Goal: Task Accomplishment & Management: Use online tool/utility

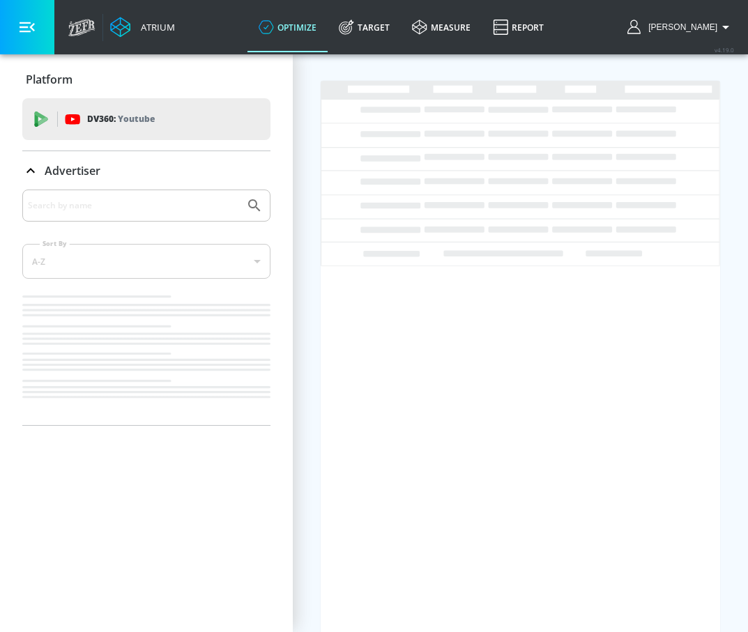
click at [47, 30] on button "button" at bounding box center [27, 27] width 54 height 54
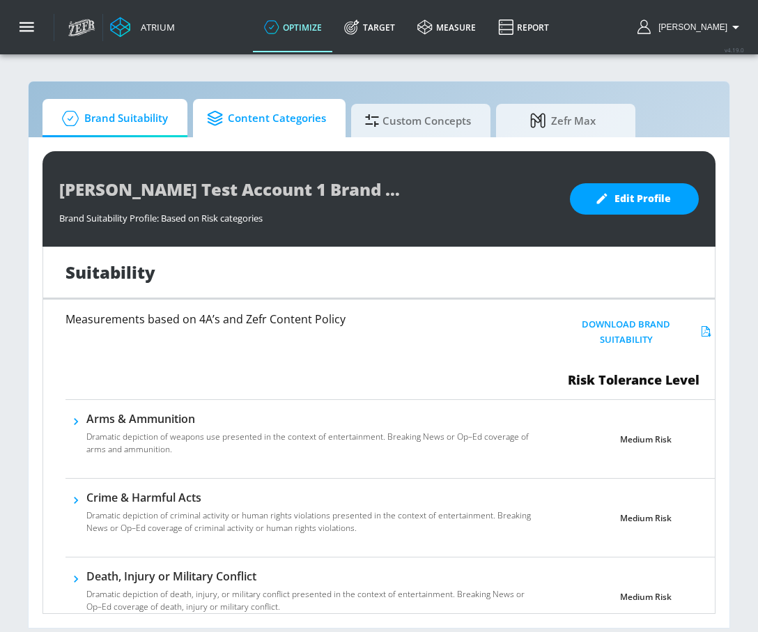
click at [307, 122] on span "Content Categories" at bounding box center [266, 118] width 119 height 33
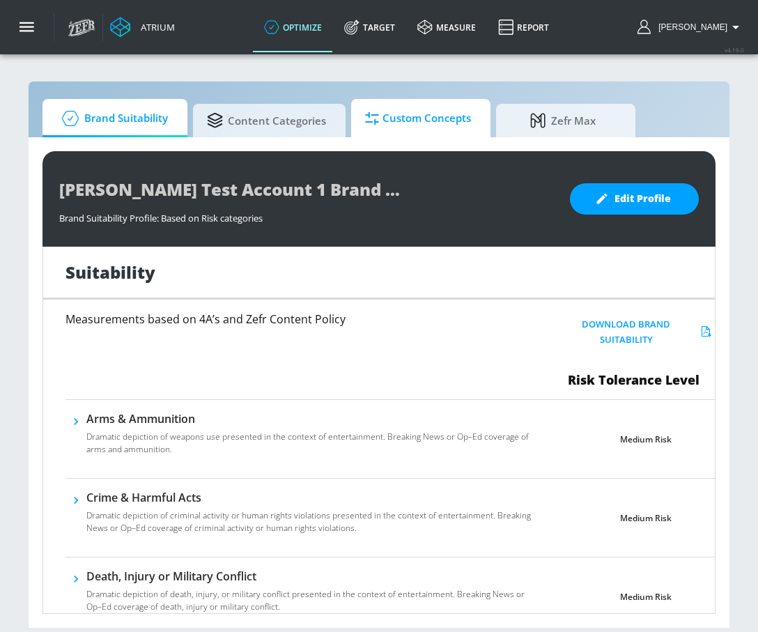
click at [425, 110] on span "Custom Concepts" at bounding box center [418, 118] width 106 height 33
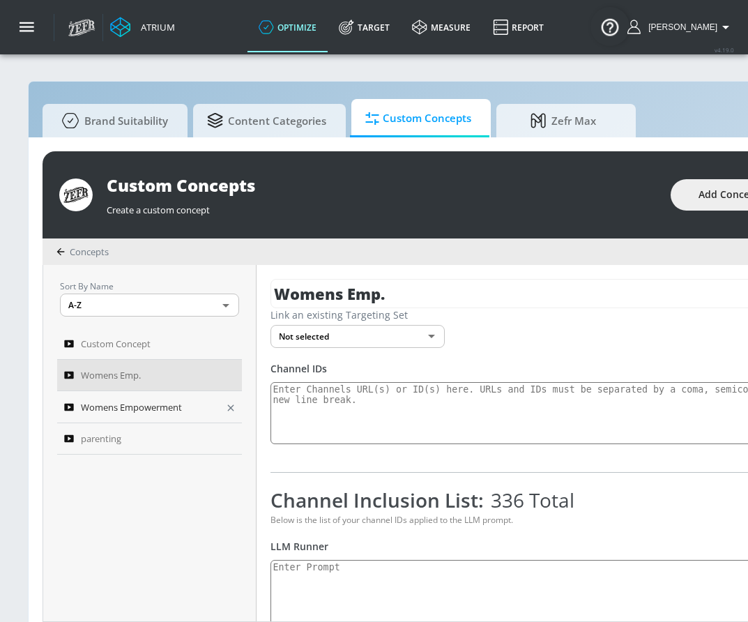
click at [130, 410] on span "Womens Empowerment" at bounding box center [131, 407] width 101 height 17
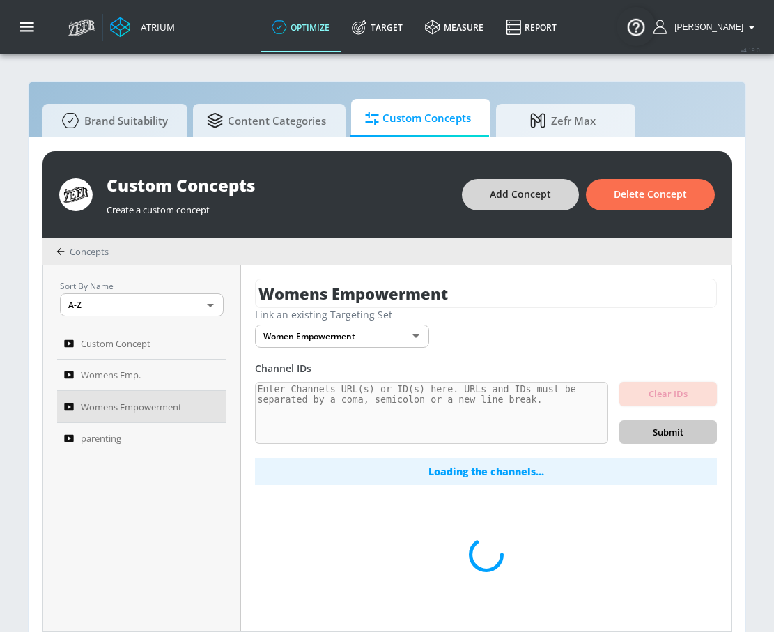
click at [509, 201] on span "Add Concept" at bounding box center [520, 194] width 61 height 17
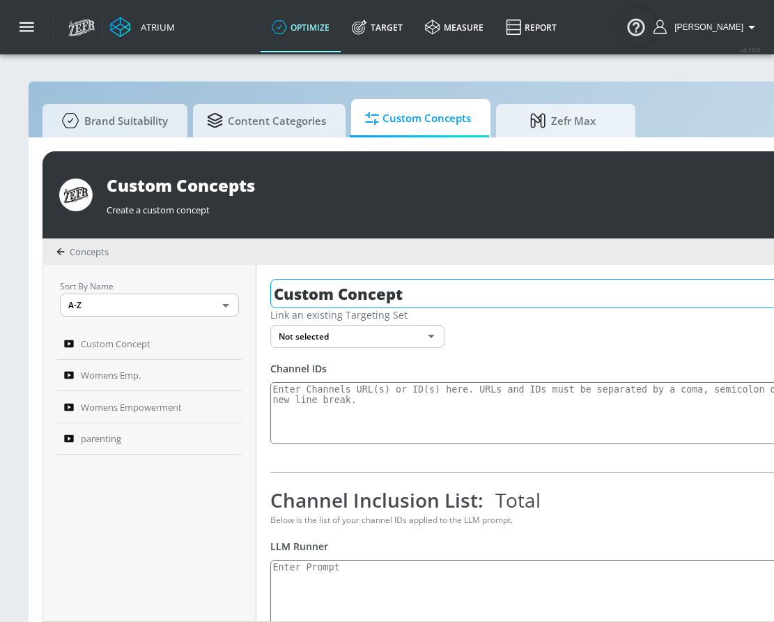
click at [423, 305] on input "Custom Concept" at bounding box center [597, 293] width 655 height 29
click at [423, 304] on input "Custom Concept" at bounding box center [597, 293] width 655 height 29
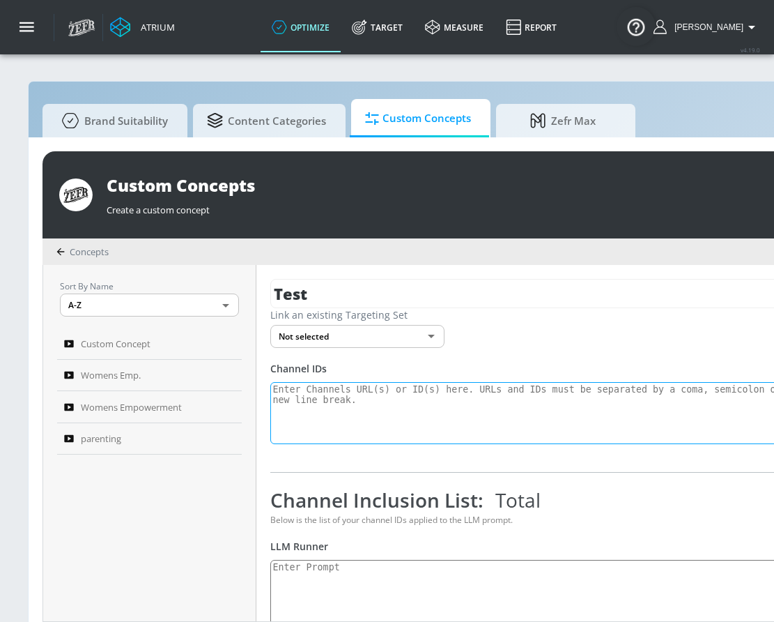
type input "Test"
click at [422, 399] on textarea at bounding box center [543, 413] width 546 height 63
paste textarea "UCQto2waNP9HkM42Ex0pgq2Q UCEF0D1xw0jKkSNQzxrirWng UCJ7m-W_30NkM-TnxsTPdgkw UCFK…"
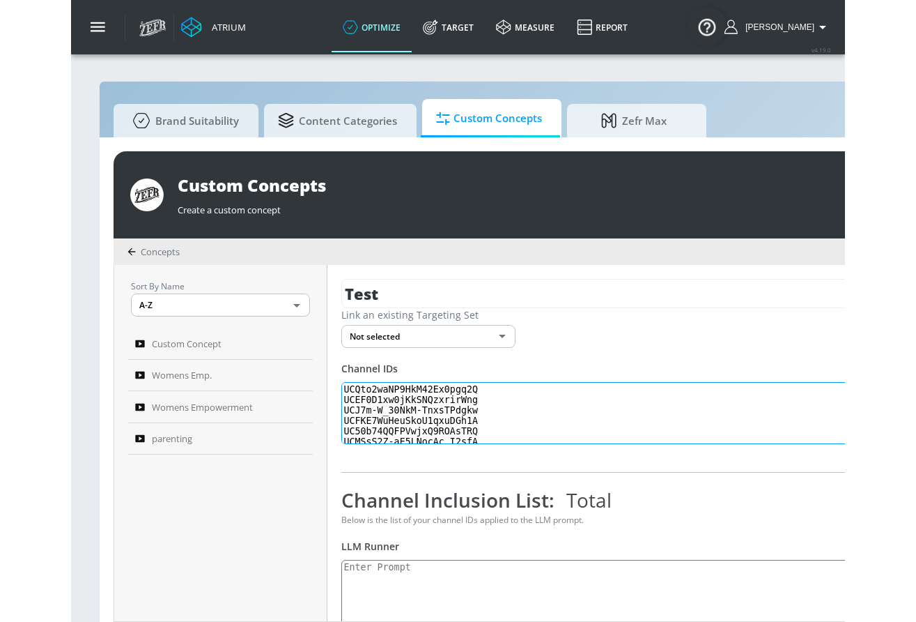
scroll to position [91, 0]
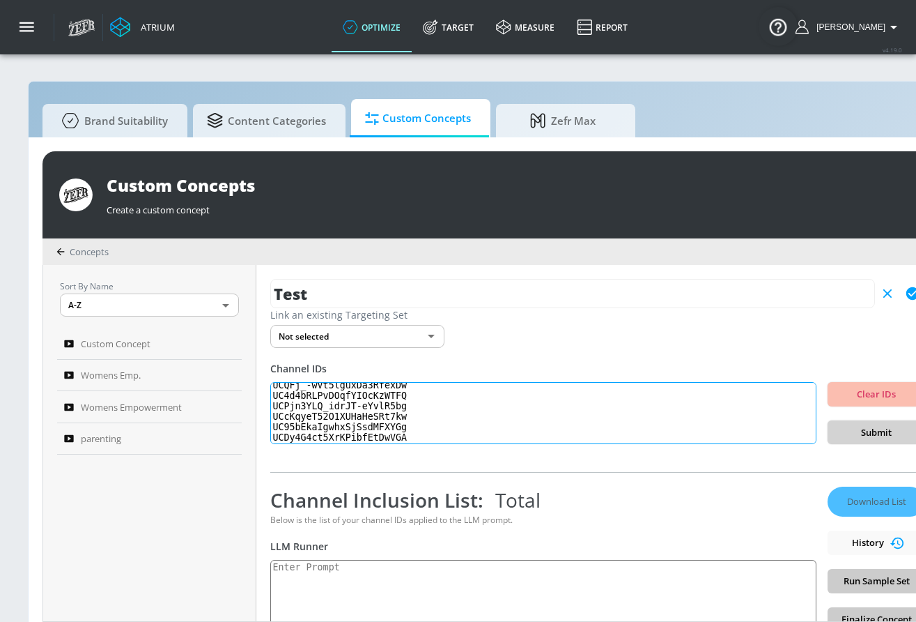
type textarea "UCQto2waNP9HkM42Ex0pgq2Q UCEF0D1xw0jKkSNQzxrirWng UCJ7m-W_30NkM-TnxsTPdgkw UCFK…"
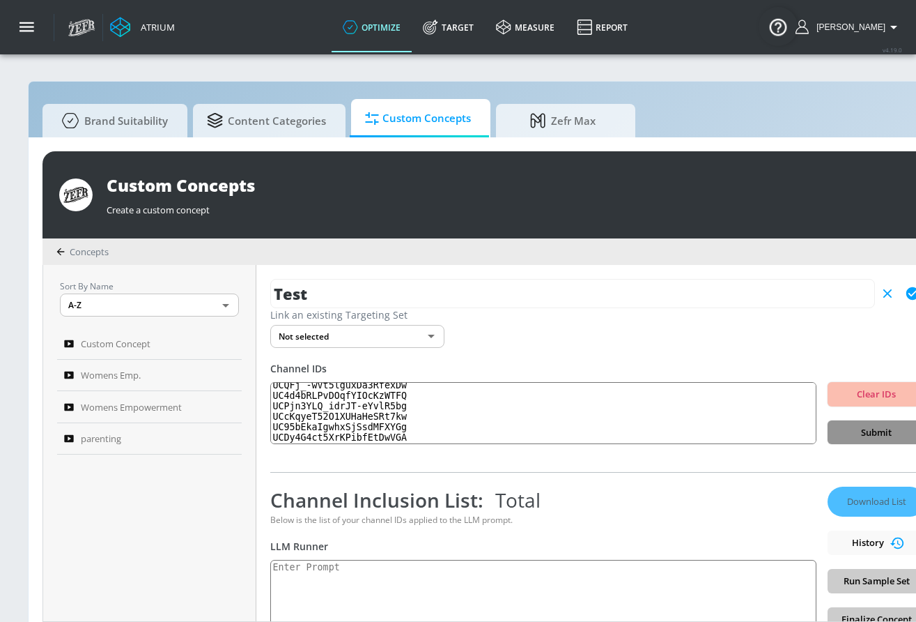
click at [747, 439] on span "Submit" at bounding box center [876, 432] width 75 height 16
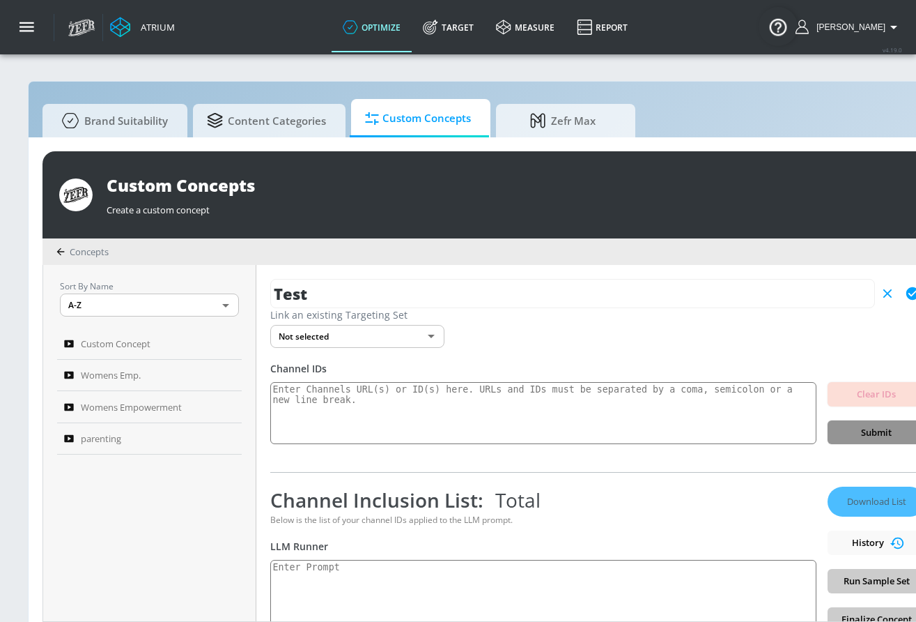
scroll to position [0, 0]
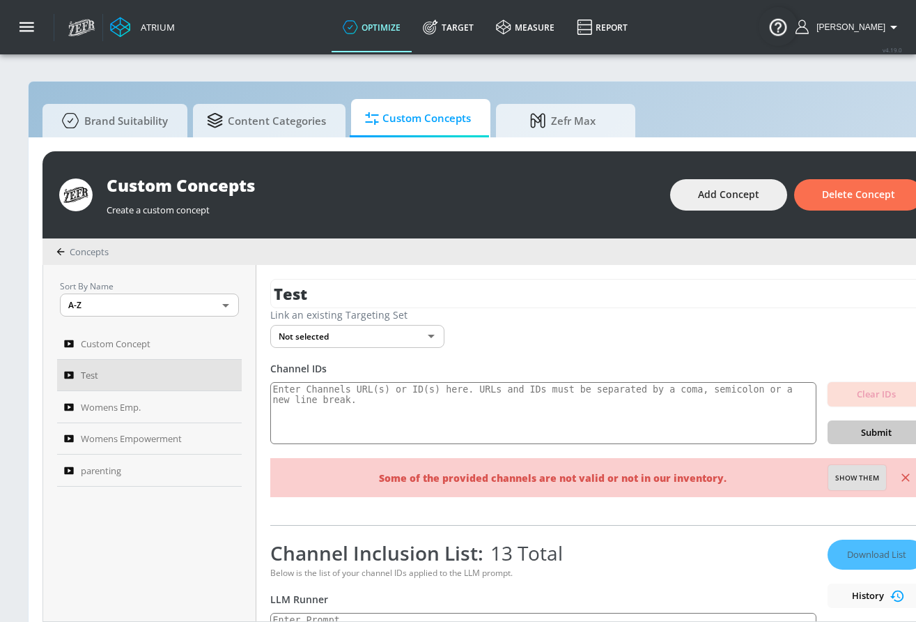
click at [747, 477] on span "Show them" at bounding box center [857, 478] width 44 height 13
type textarea "Invalid channels: UCFKE7WuHeuSkoU1qxuDGh1A"
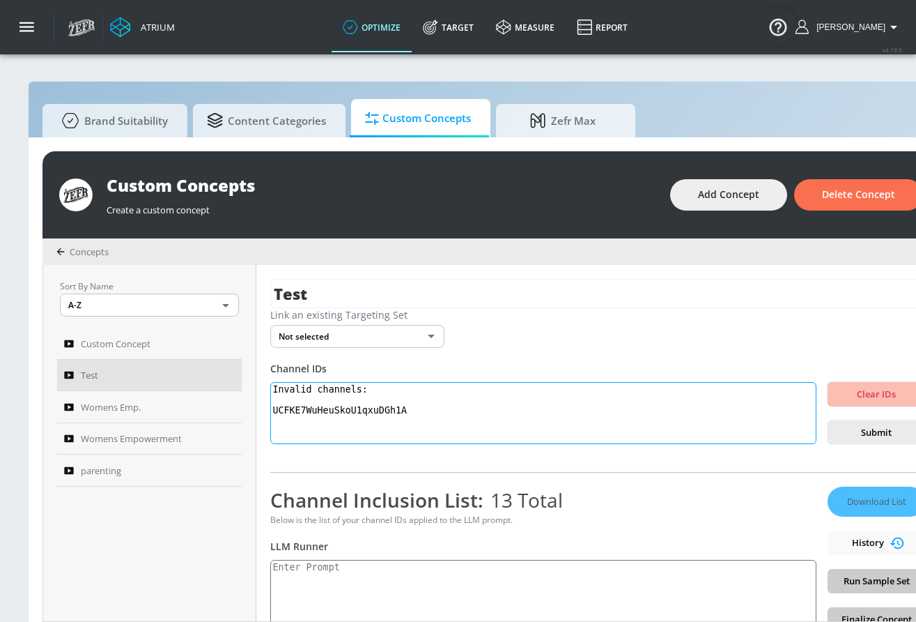
drag, startPoint x: 426, startPoint y: 408, endPoint x: 307, endPoint y: 374, distance: 123.8
click at [307, 374] on div "Channel IDs Invalid channels: UCFKE7WuHeuSkoU1qxuDGh1A Clear IDs Submit" at bounding box center [597, 403] width 655 height 83
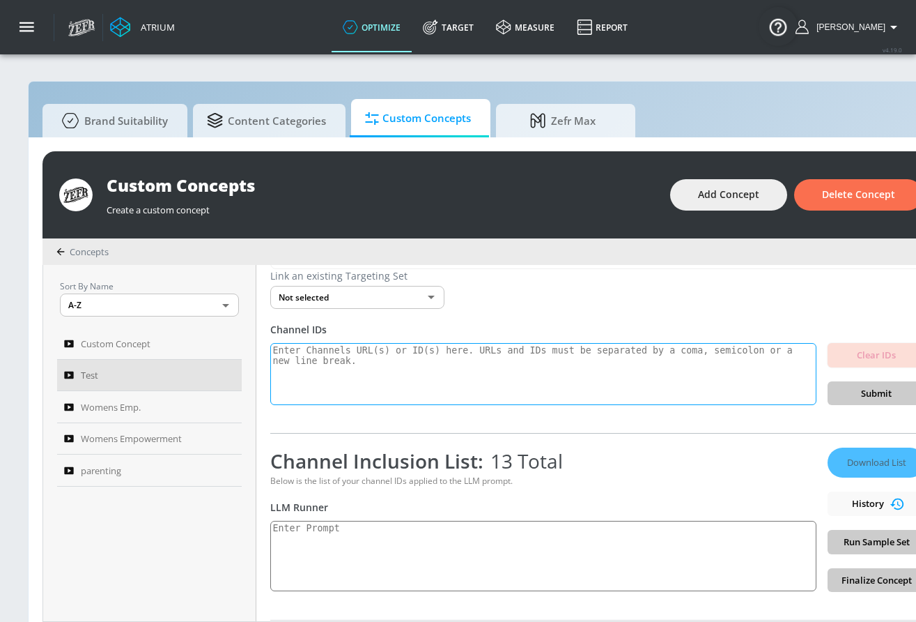
scroll to position [130, 0]
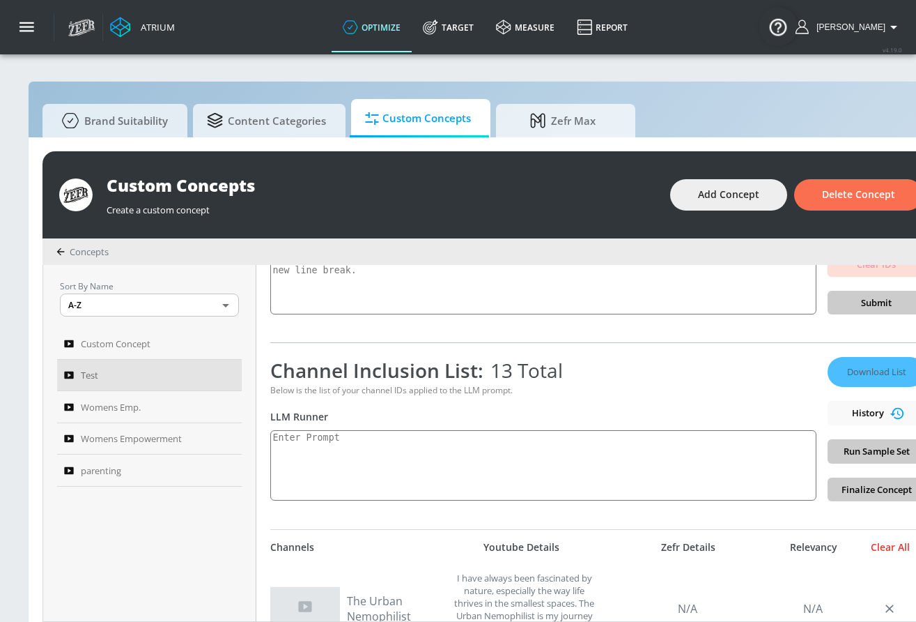
click at [747, 548] on div "Clear All" at bounding box center [891, 547] width 70 height 13
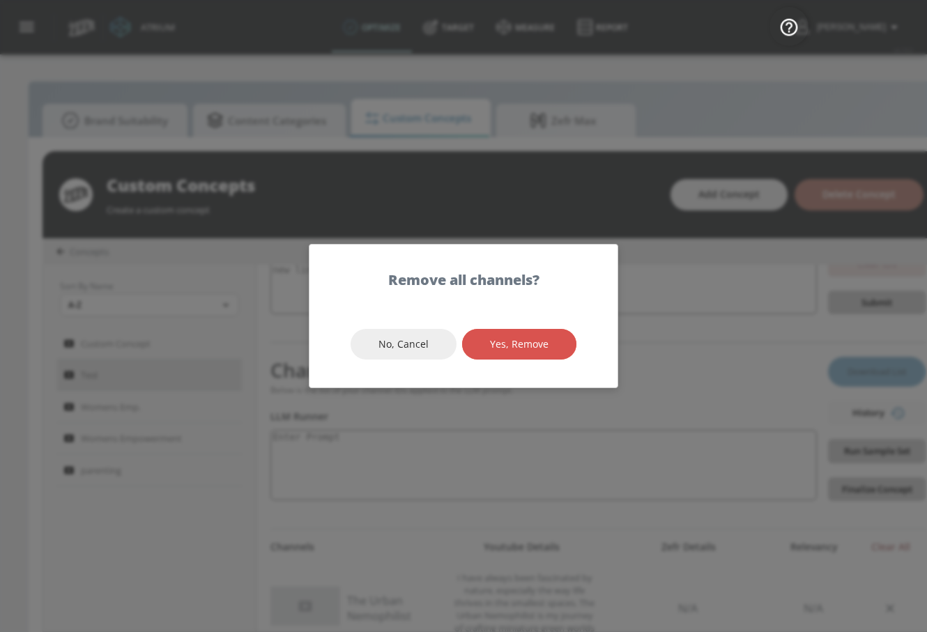
click at [468, 338] on button "Yes, Remove" at bounding box center [519, 344] width 114 height 31
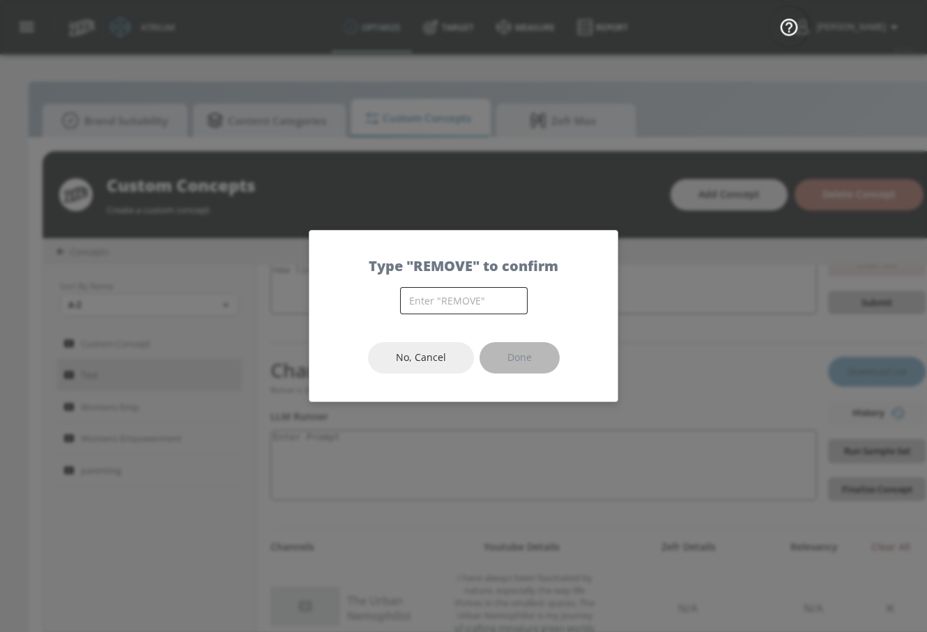
click at [505, 311] on input "text" at bounding box center [464, 300] width 128 height 27
type input "remove"
click at [419, 357] on span "No, Cancel" at bounding box center [421, 357] width 50 height 17
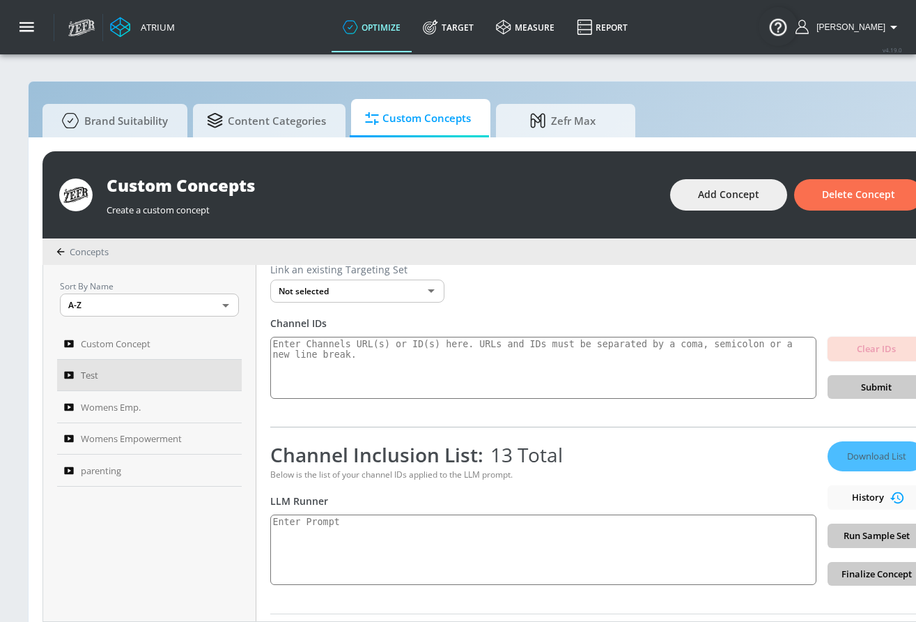
scroll to position [0, 0]
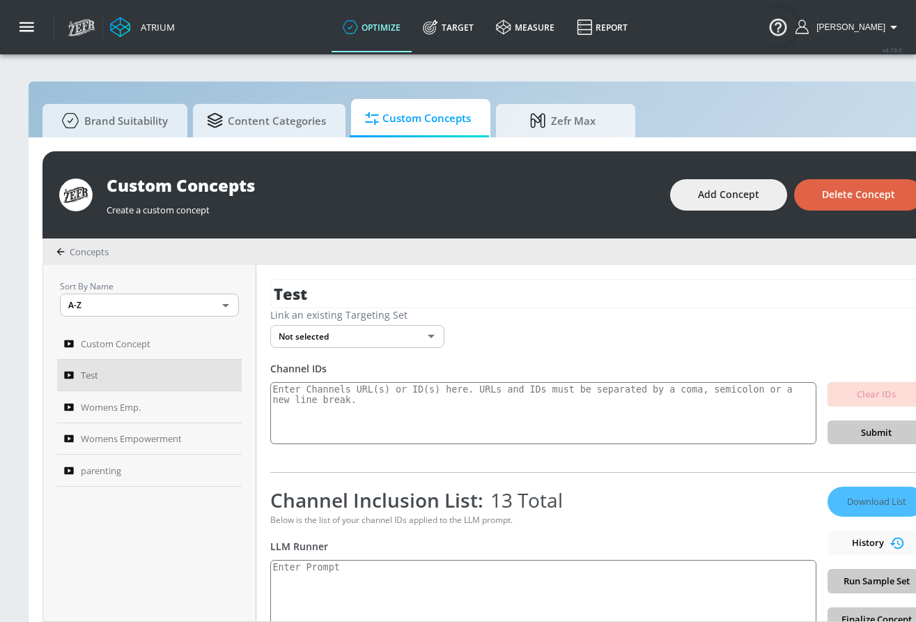
click at [747, 198] on span "Delete Concept" at bounding box center [858, 194] width 73 height 17
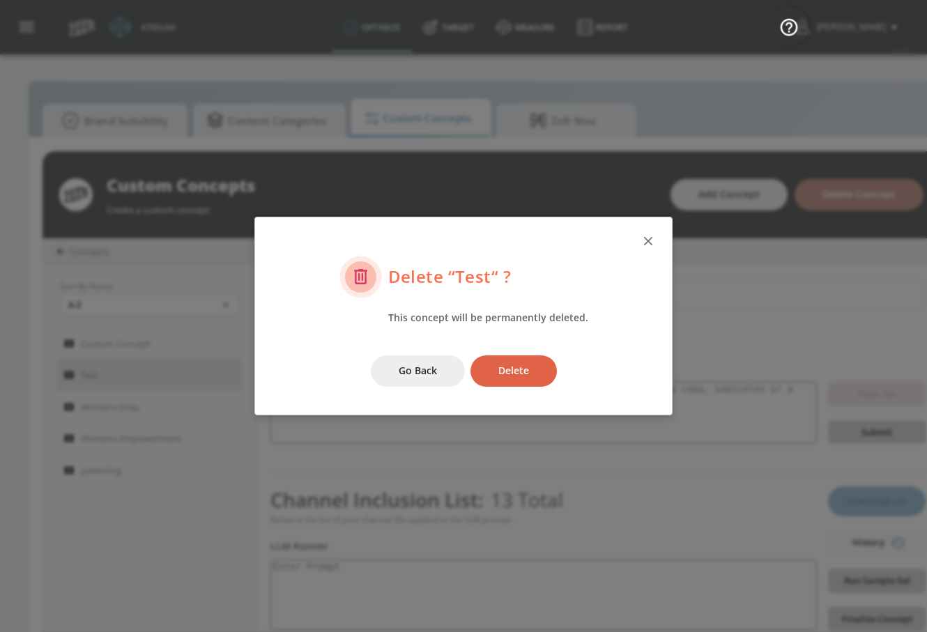
click at [506, 373] on span "Delete" at bounding box center [513, 370] width 31 height 17
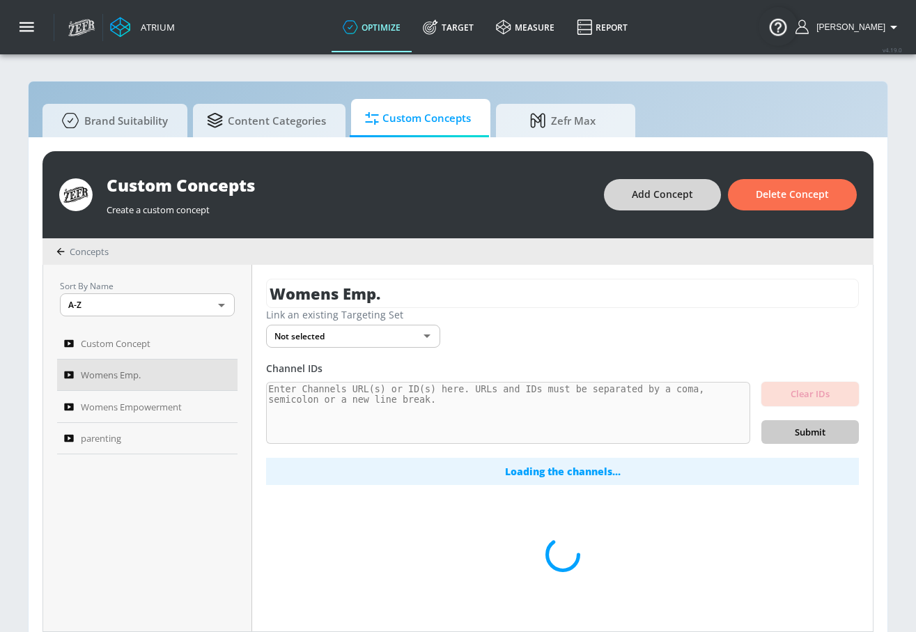
click at [693, 198] on span "Add Concept" at bounding box center [662, 194] width 61 height 17
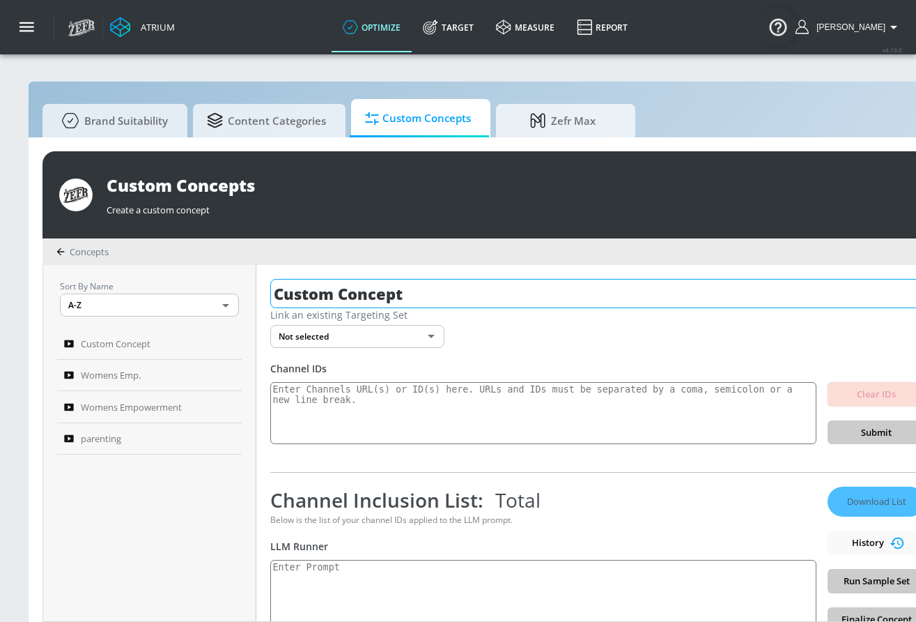
click at [445, 284] on input "Custom Concept" at bounding box center [597, 293] width 655 height 29
click at [426, 289] on input "Custom Concept" at bounding box center [597, 293] width 655 height 29
click at [429, 289] on input "Custom Concept" at bounding box center [597, 293] width 655 height 29
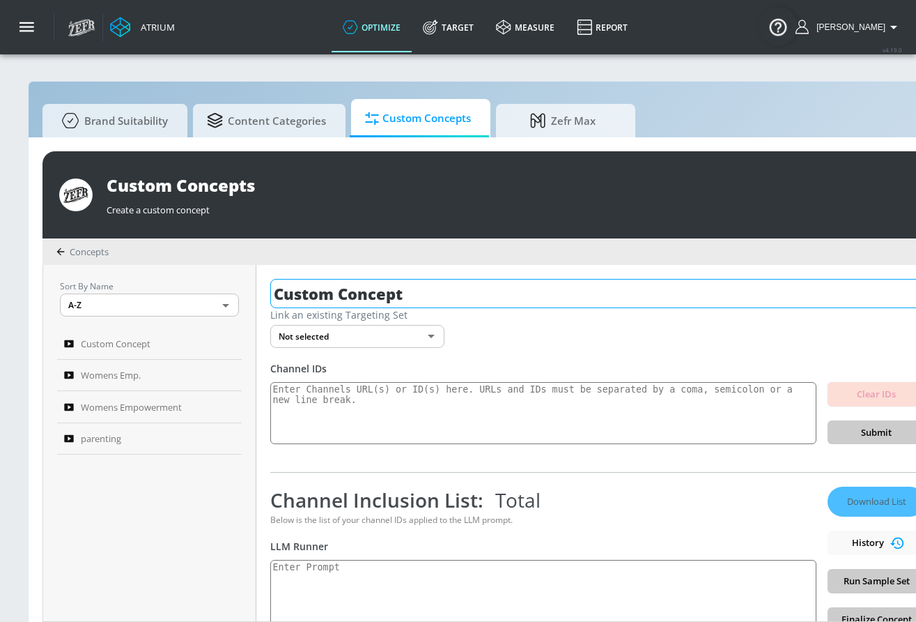
click at [429, 289] on input "Custom Concept" at bounding box center [597, 293] width 655 height 29
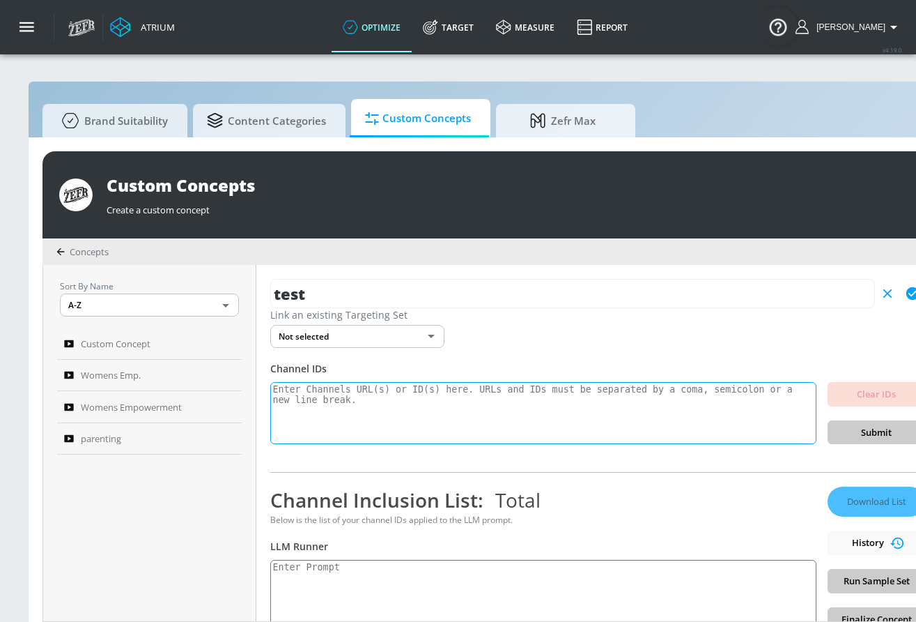
type input "test"
click at [577, 393] on textarea at bounding box center [543, 413] width 546 height 63
paste textarea "UCQto2waNP9HkM42Ex0pgq2Q UCEF0D1xw0jKkSNQzxrirWng UCJ7m-W_30NkM-TnxsTPdgkw UCFK…"
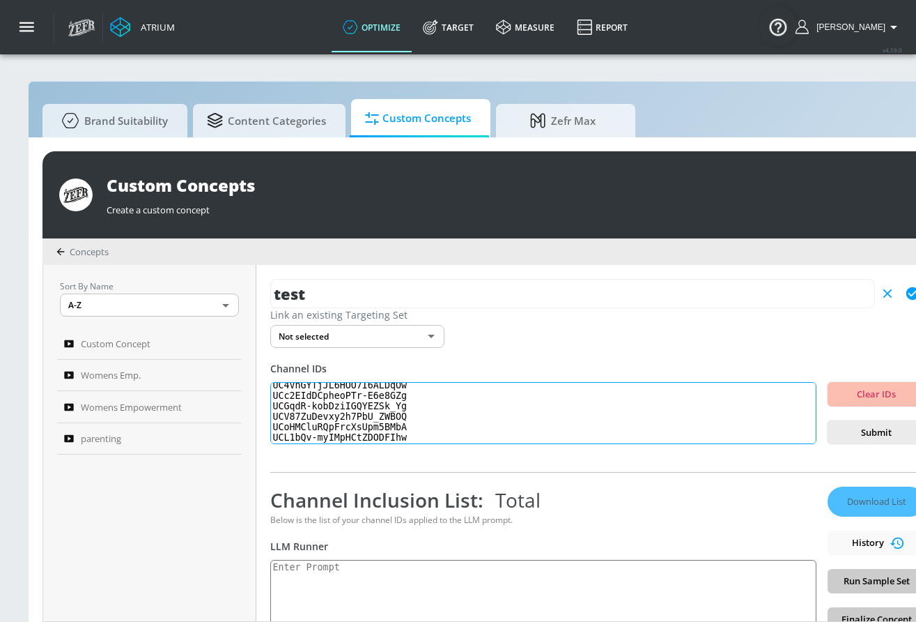
scroll to position [157, 0]
type textarea "UCQto2waNP9HkM42Ex0pgq2Q UCEF0D1xw0jKkSNQzxrirWng UCJ7m-W_30NkM-TnxsTPdgkw UCFK…"
click at [747, 431] on span "Submit" at bounding box center [876, 432] width 75 height 16
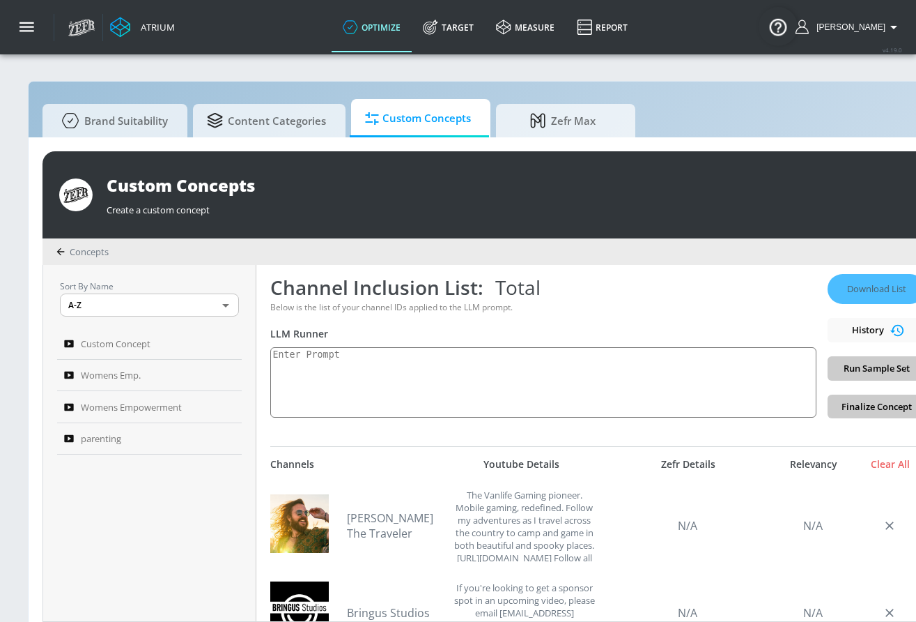
scroll to position [80, 0]
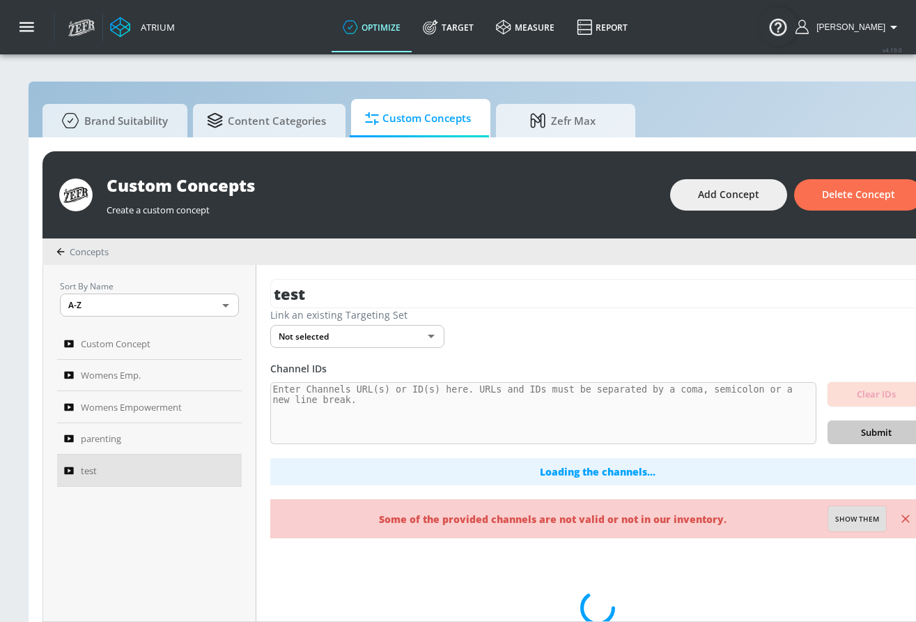
click at [747, 517] on span "Show them" at bounding box center [857, 519] width 44 height 13
type textarea "Invalid channels: UCFKE7WuHeuSkoU1qxuDGh1A"
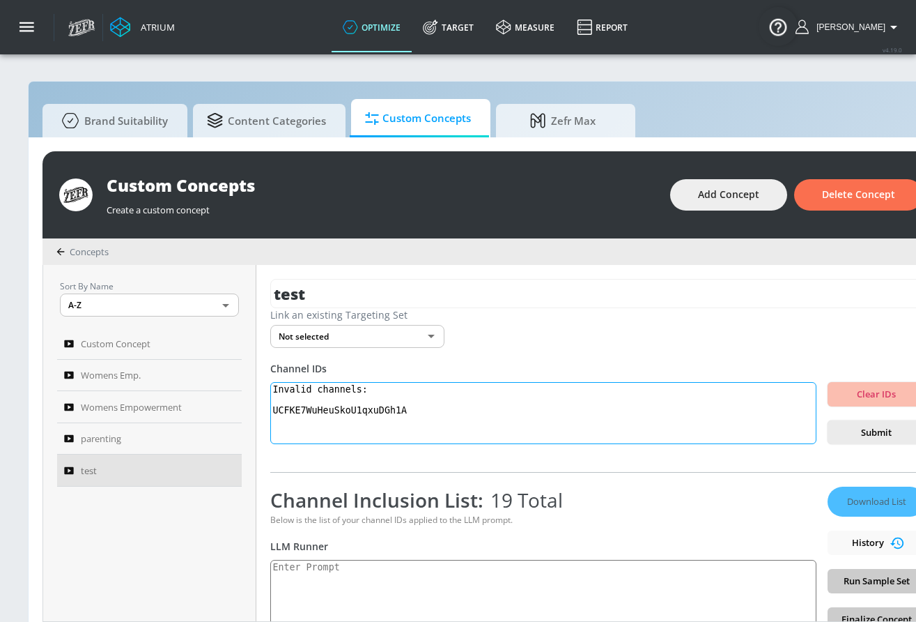
drag, startPoint x: 419, startPoint y: 403, endPoint x: 306, endPoint y: 390, distance: 113.6
click at [258, 385] on div "test Link an existing Targeting Set Not selected none ​ Channel IDs Invalid cha…" at bounding box center [597, 443] width 683 height 356
drag, startPoint x: 436, startPoint y: 425, endPoint x: 283, endPoint y: 383, distance: 158.9
click at [283, 383] on textarea "Invalid channels: UCFKE7WuHeuSkoU1qxuDGh1A" at bounding box center [543, 413] width 546 height 63
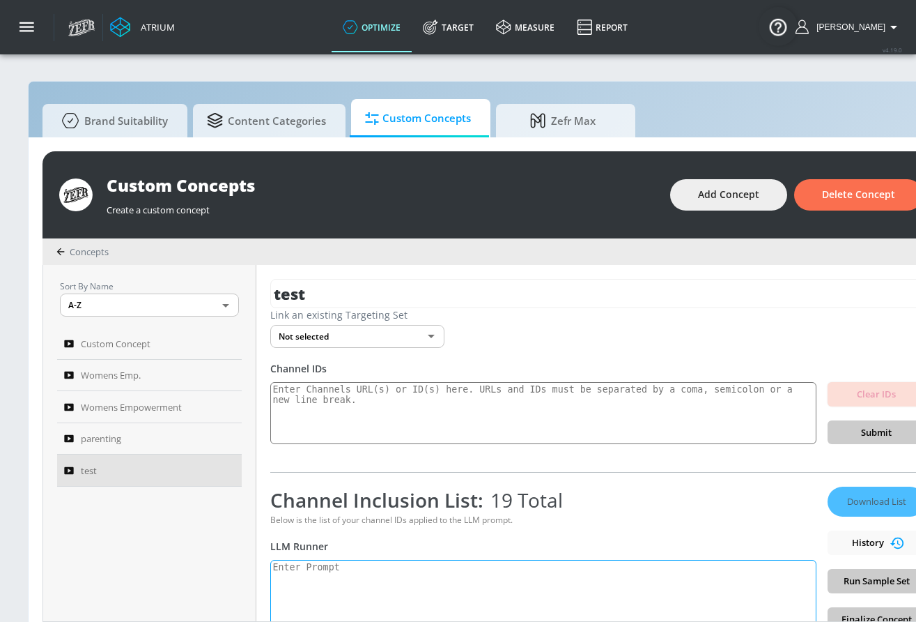
click at [445, 590] on textarea at bounding box center [543, 595] width 546 height 70
paste textarea "Women’s empowerment can be defined as the promotion of a [DEMOGRAPHIC_DATA]’s s…"
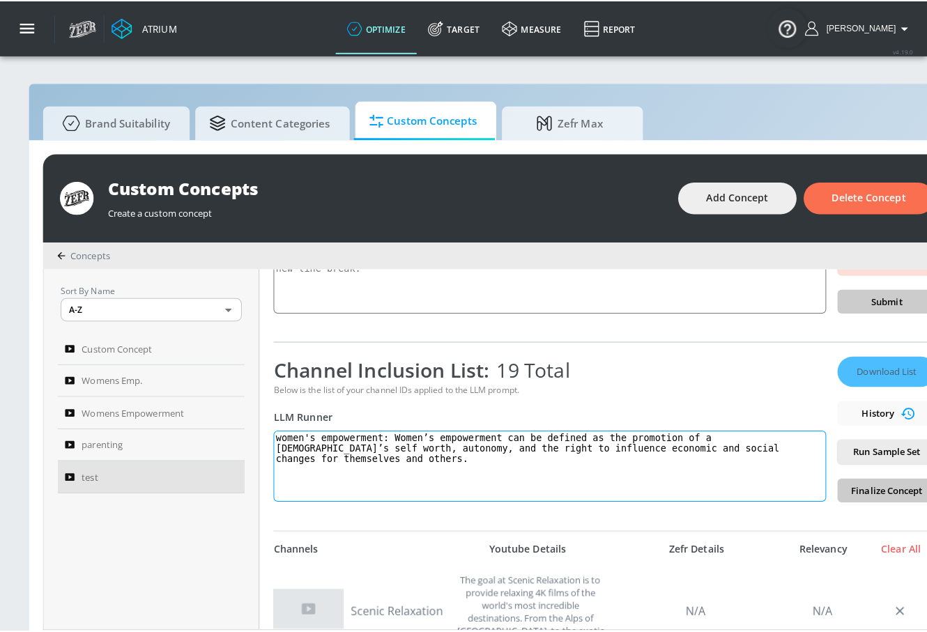
scroll to position [135, 0]
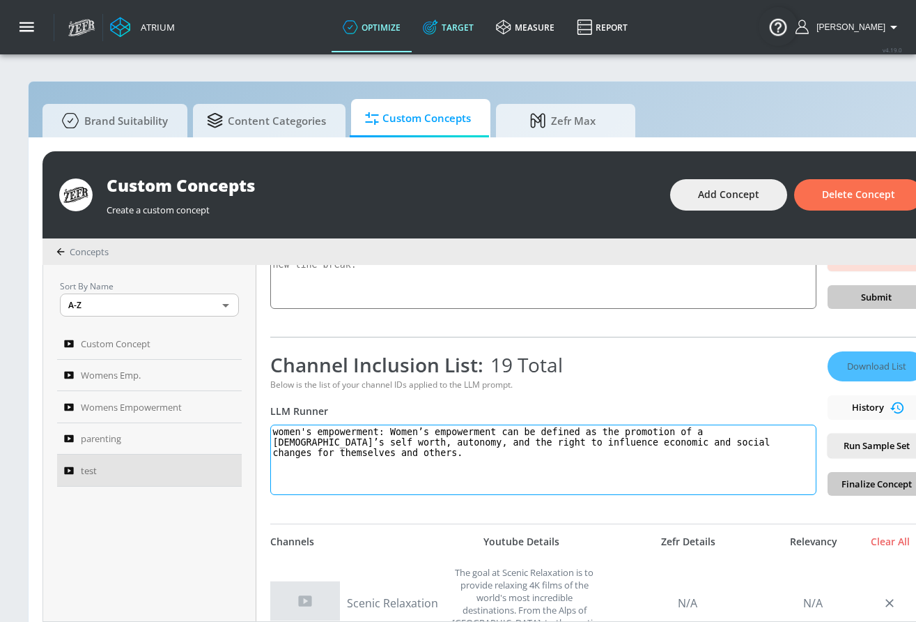
type textarea "women's empowerment: Women’s empowerment can be defined as the promotion of a […"
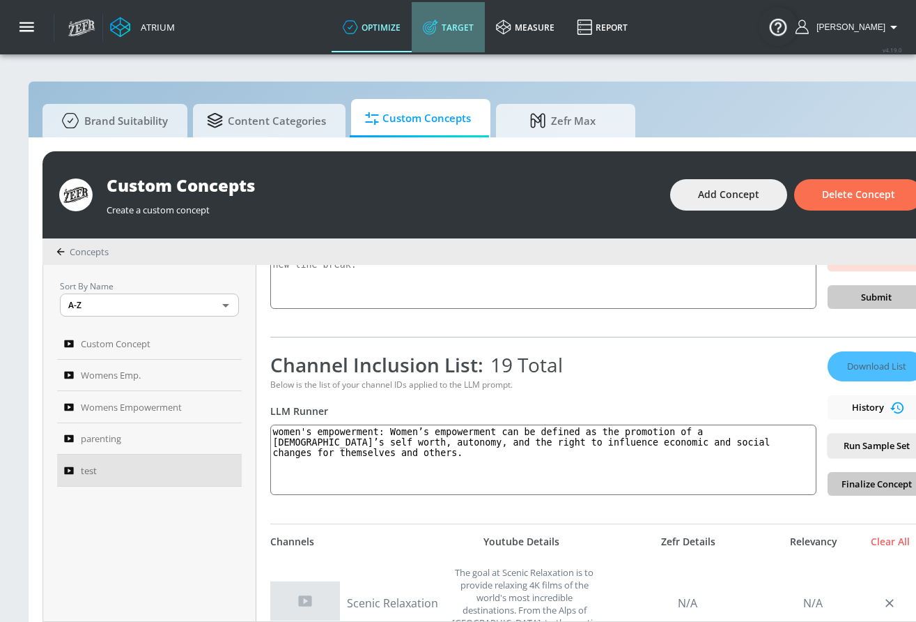
click at [453, 47] on link "Target" at bounding box center [448, 27] width 73 height 50
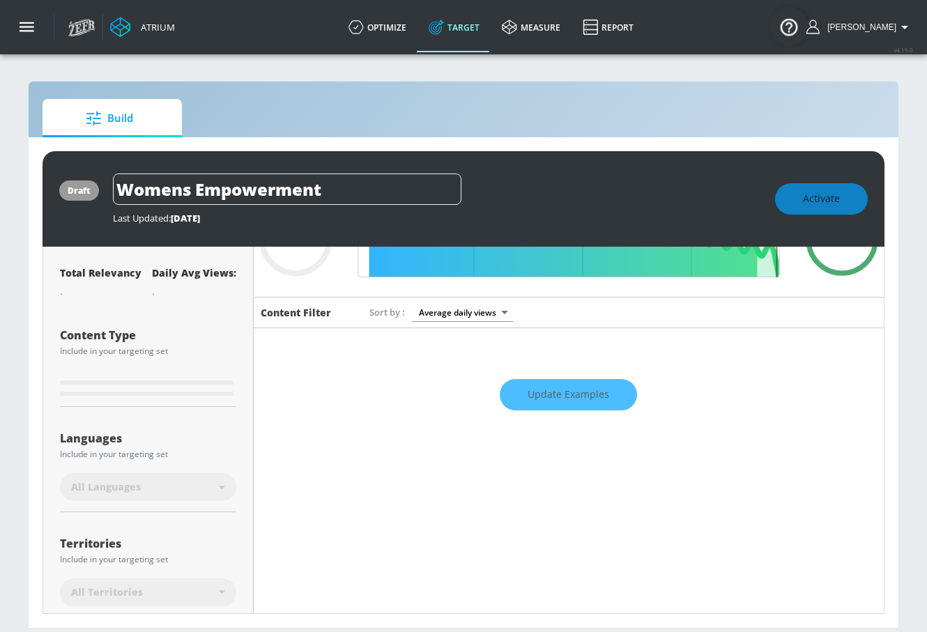
scroll to position [20, 0]
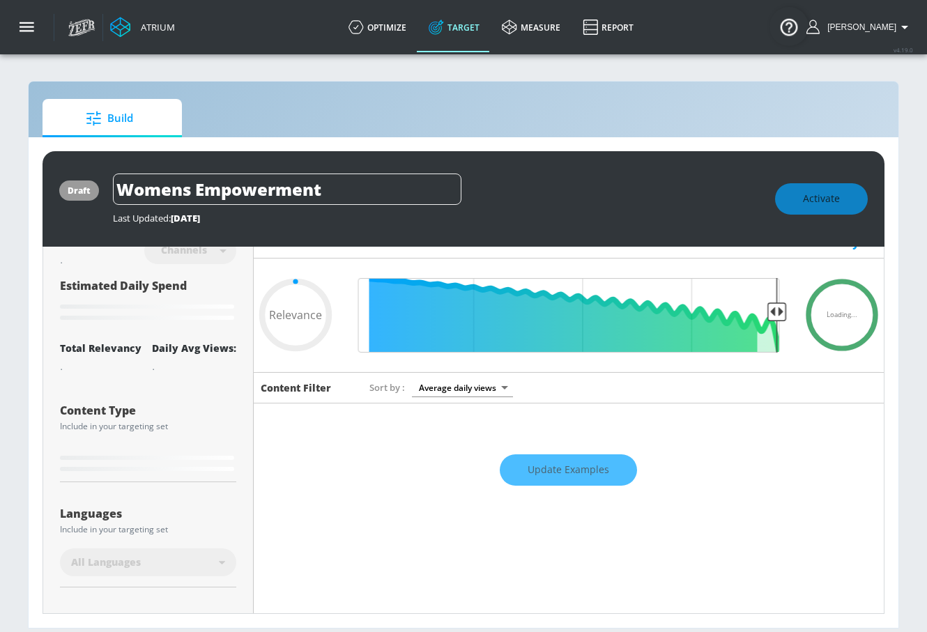
type input "0.6"
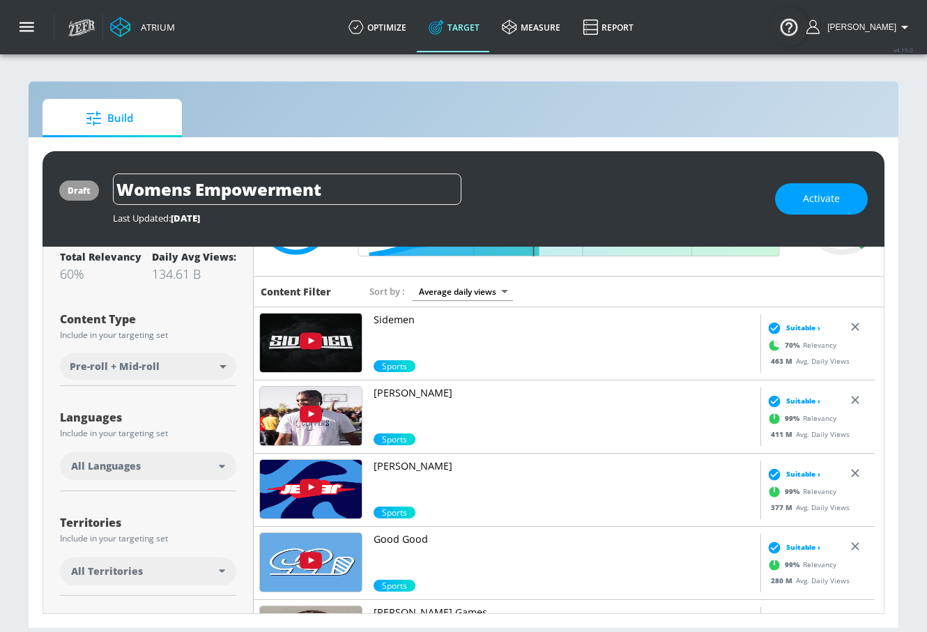
scroll to position [117, 0]
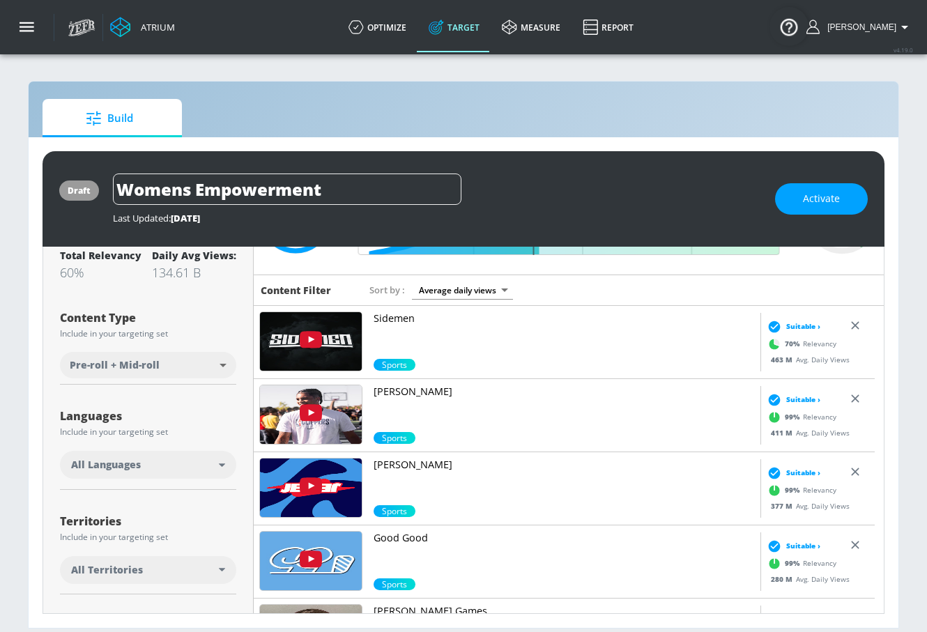
click at [204, 468] on div "All Languages" at bounding box center [145, 465] width 148 height 14
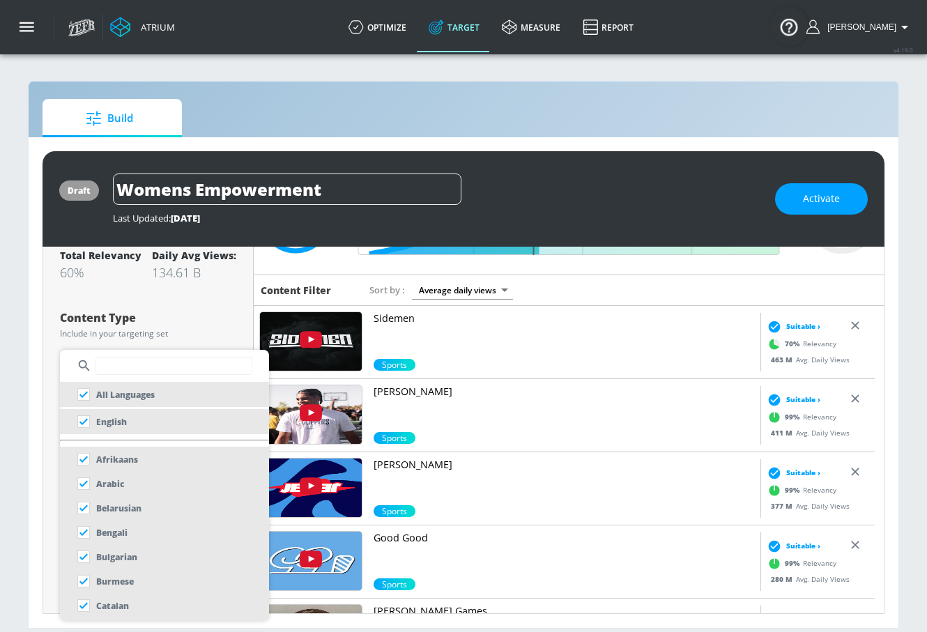
click at [197, 324] on div at bounding box center [463, 316] width 927 height 632
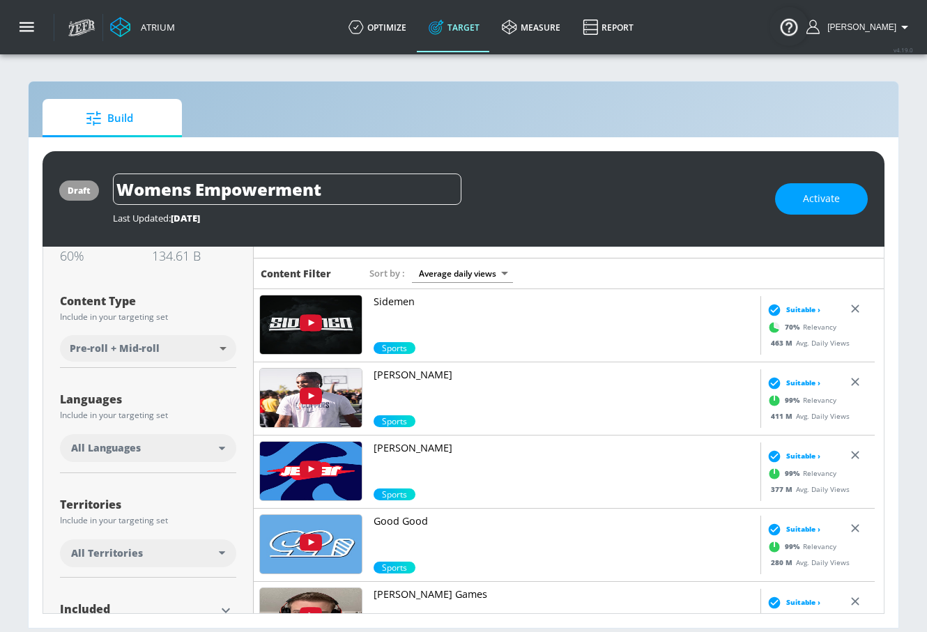
scroll to position [225, 0]
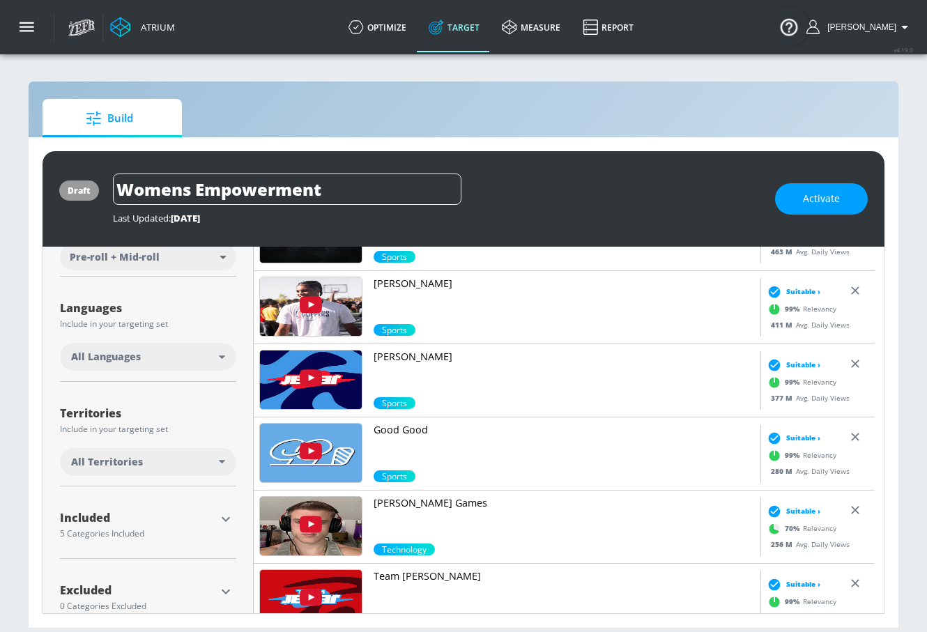
click at [203, 350] on div "All Languages" at bounding box center [148, 357] width 176 height 28
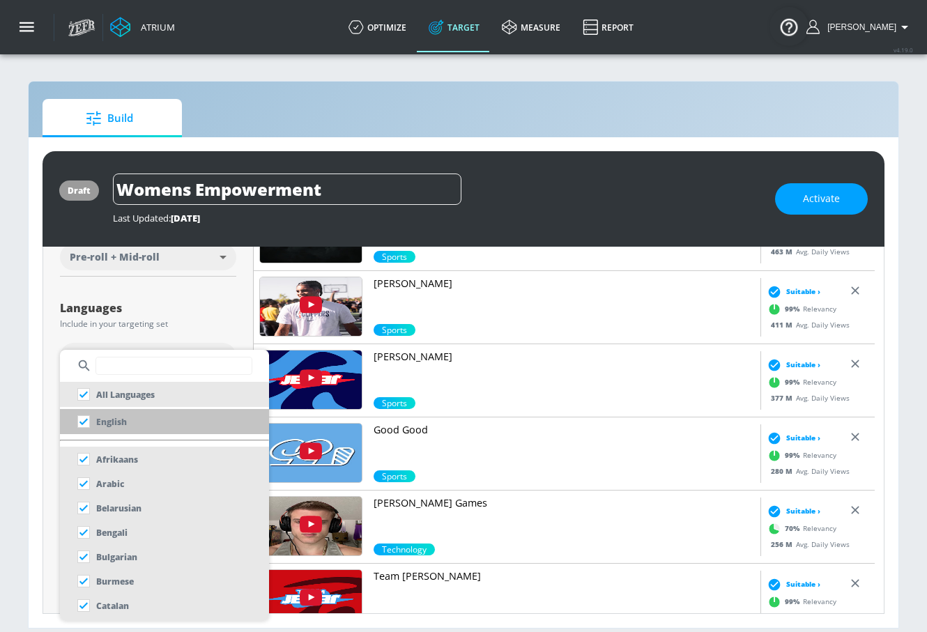
click at [194, 430] on li "English" at bounding box center [164, 421] width 209 height 25
checkbox input "false"
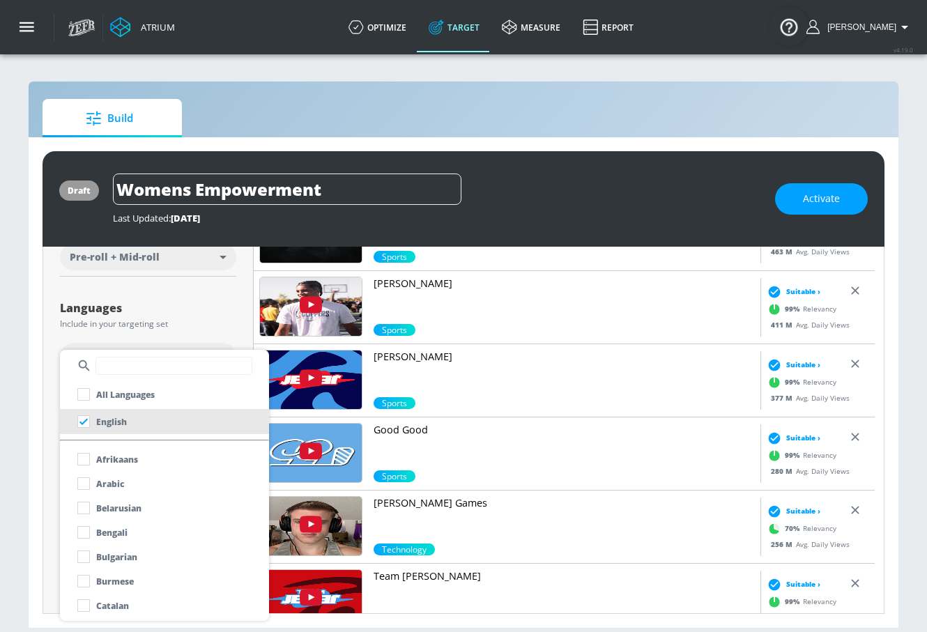
click at [189, 331] on div at bounding box center [463, 316] width 927 height 632
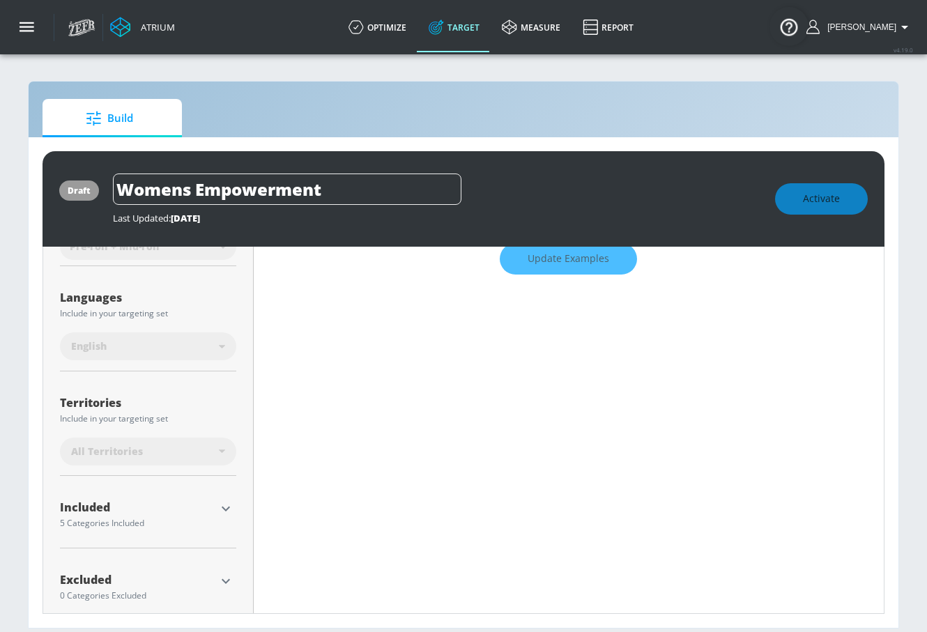
scroll to position [249, 0]
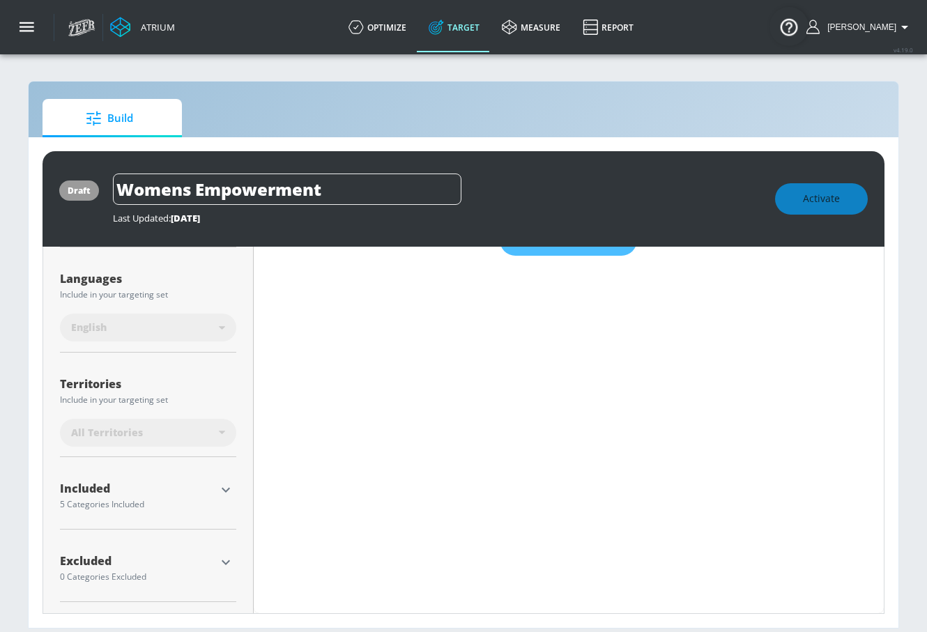
click at [213, 488] on div "Included" at bounding box center [137, 488] width 155 height 11
click at [222, 484] on icon "button" at bounding box center [225, 490] width 17 height 17
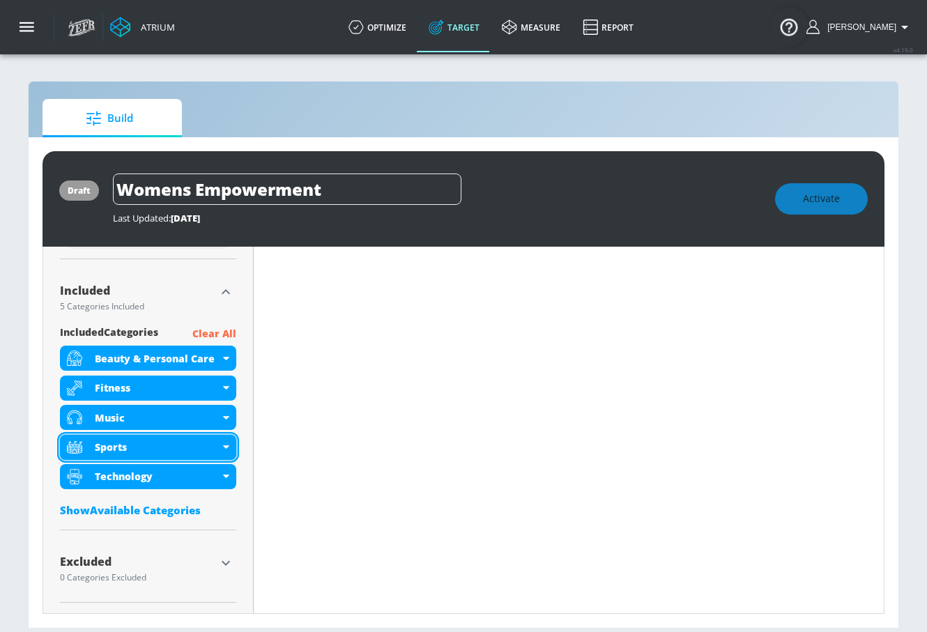
scroll to position [448, 0]
click at [203, 328] on p "Clear All" at bounding box center [214, 333] width 44 height 17
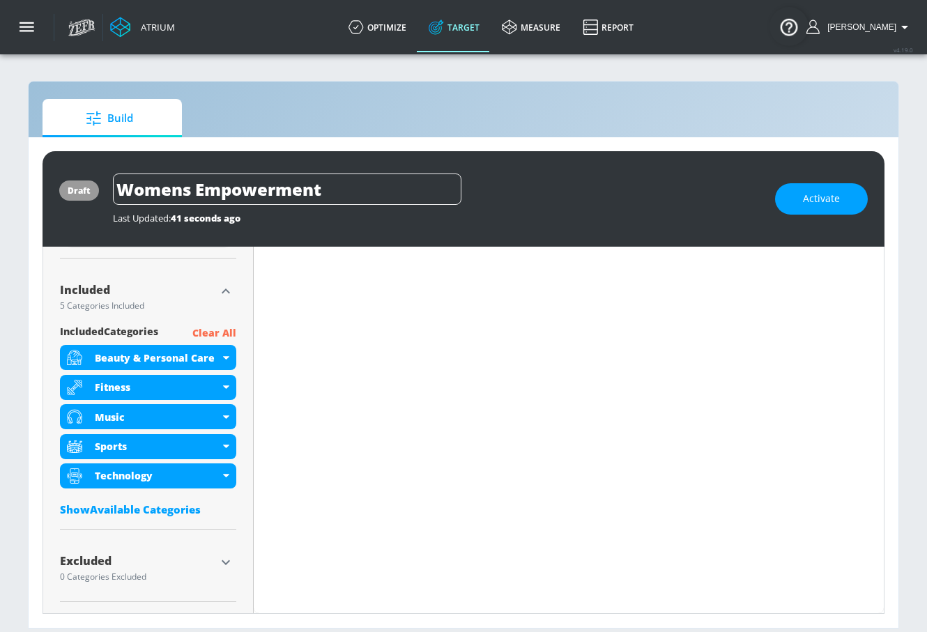
click at [208, 329] on p "Clear All" at bounding box center [214, 333] width 44 height 17
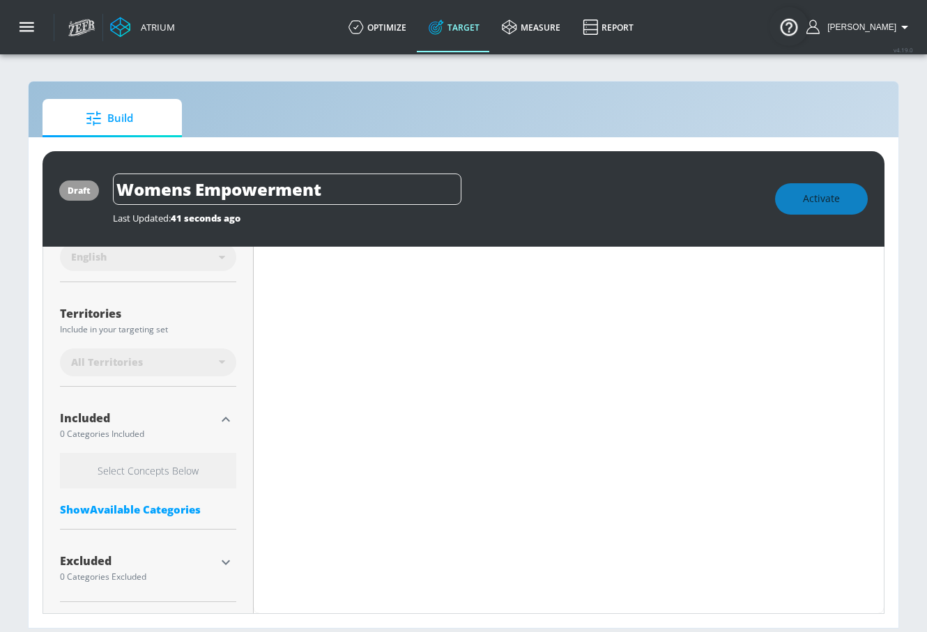
click at [198, 476] on h6 "Select Concepts Below" at bounding box center [148, 471] width 176 height 36
click at [167, 510] on div "Show Available Categories" at bounding box center [148, 509] width 176 height 14
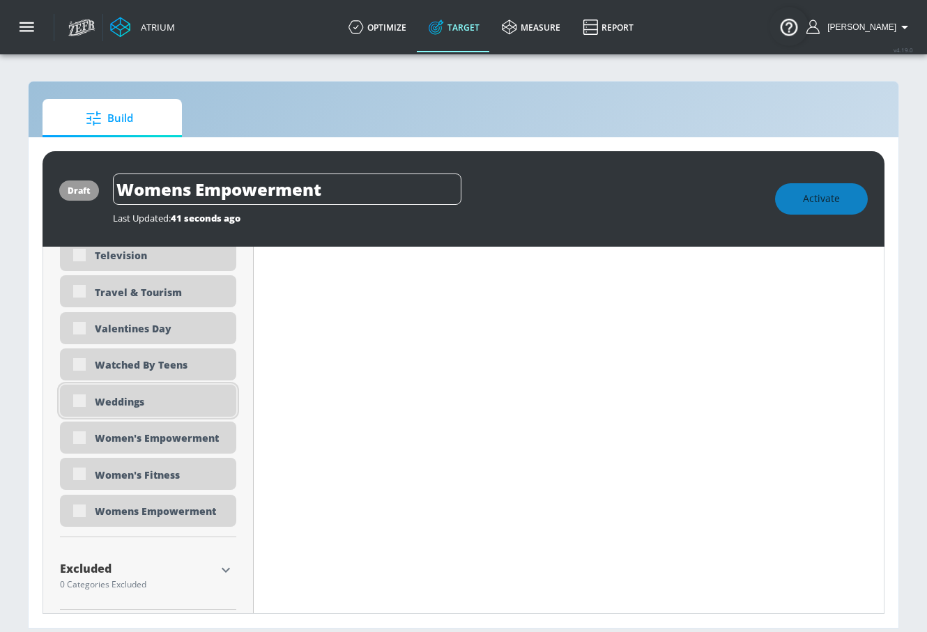
scroll to position [4371, 0]
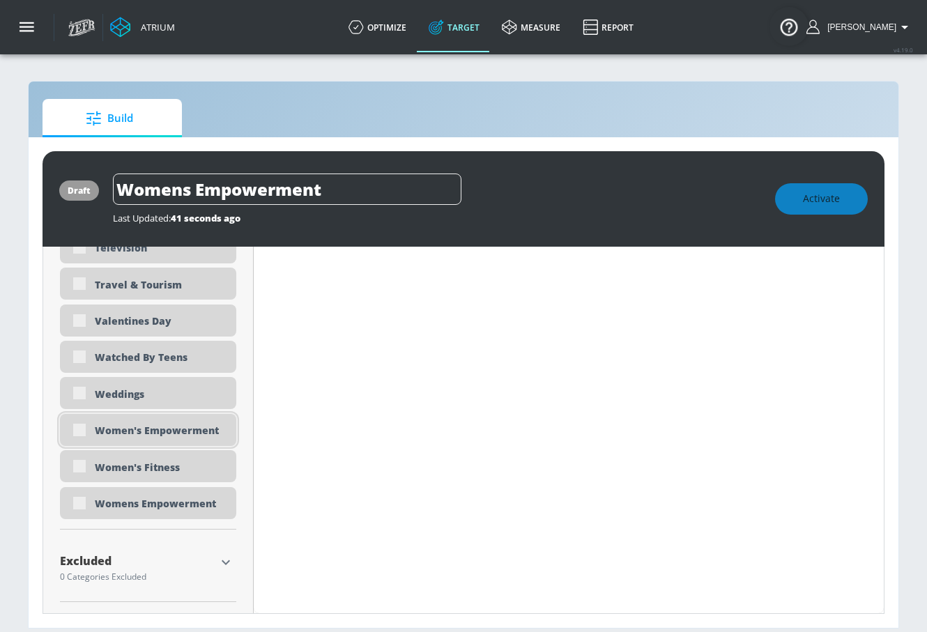
click at [176, 432] on div "Women's Empowerment" at bounding box center [160, 430] width 131 height 13
click at [86, 425] on div "Women's Empowerment" at bounding box center [148, 430] width 176 height 32
click at [86, 439] on input "checkbox" at bounding box center [79, 429] width 25 height 25
checkbox input "true"
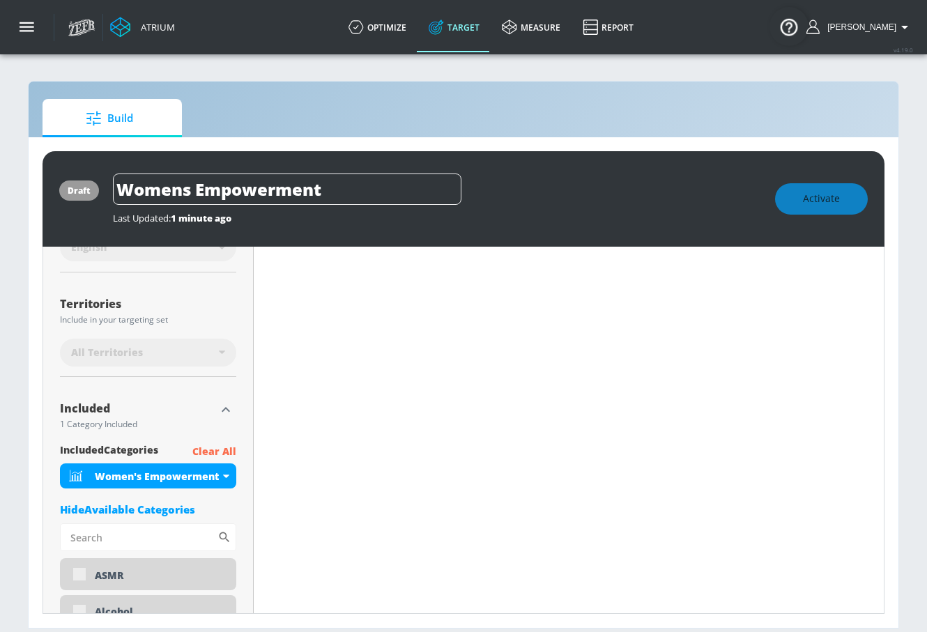
scroll to position [243, 0]
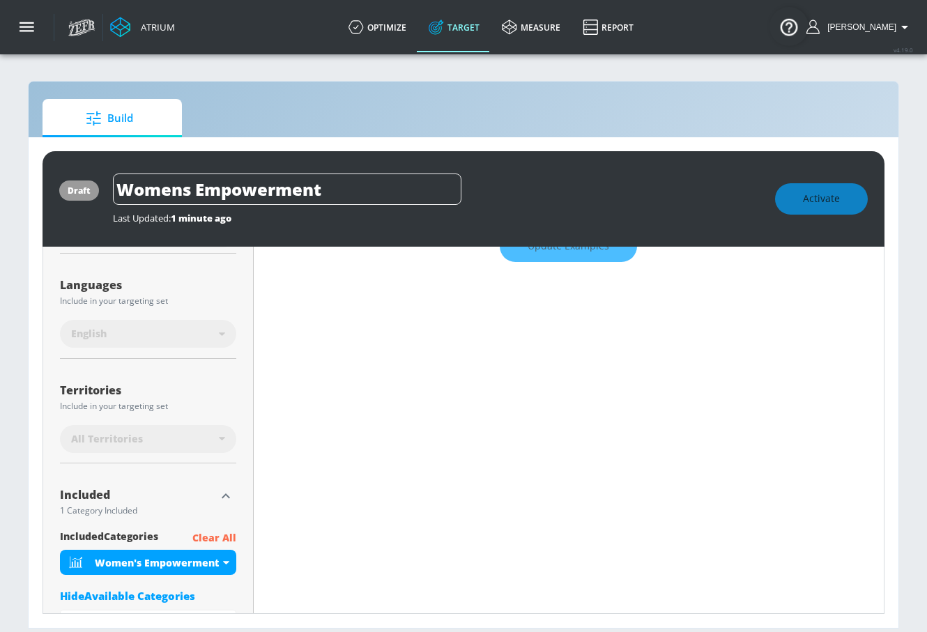
click at [747, 203] on div "Activate" at bounding box center [821, 198] width 93 height 31
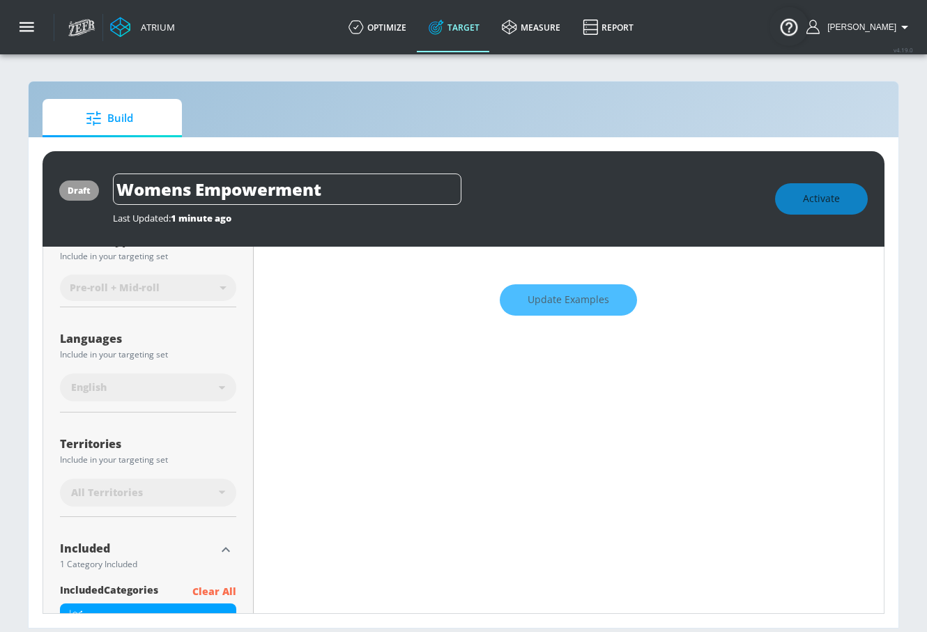
scroll to position [0, 0]
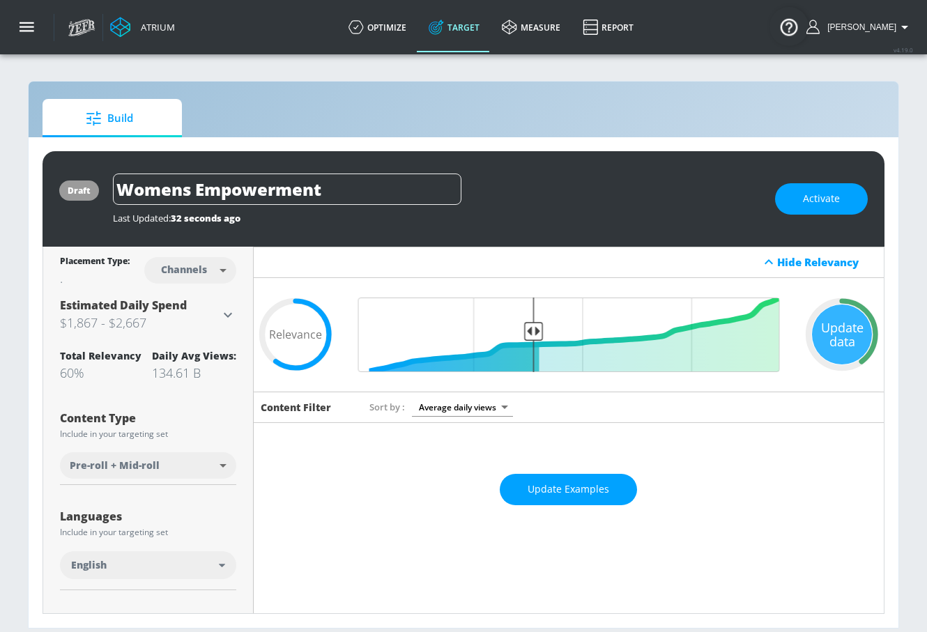
click at [747, 203] on span "Activate" at bounding box center [821, 198] width 37 height 17
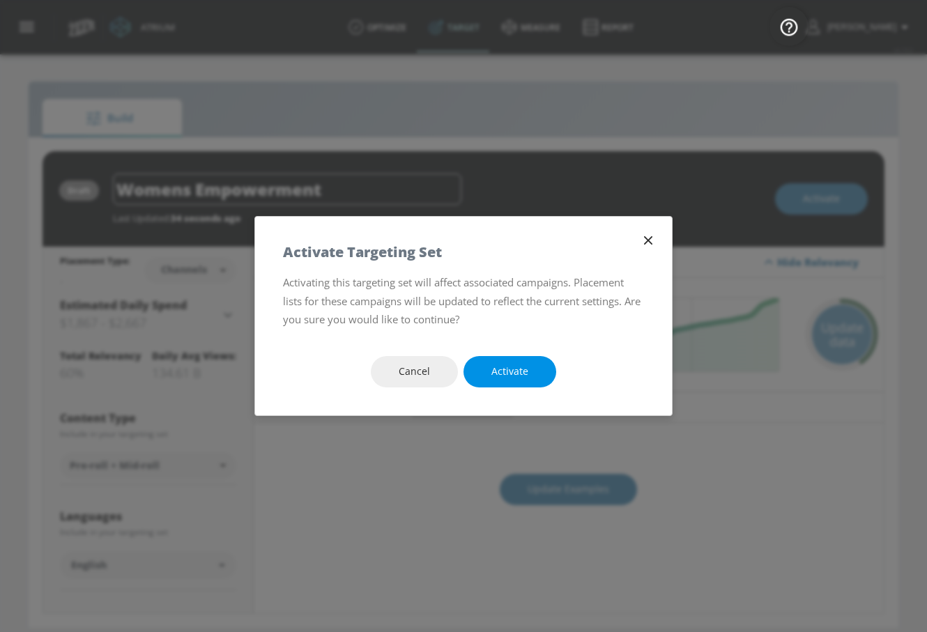
click at [504, 375] on span "Activate" at bounding box center [509, 371] width 37 height 17
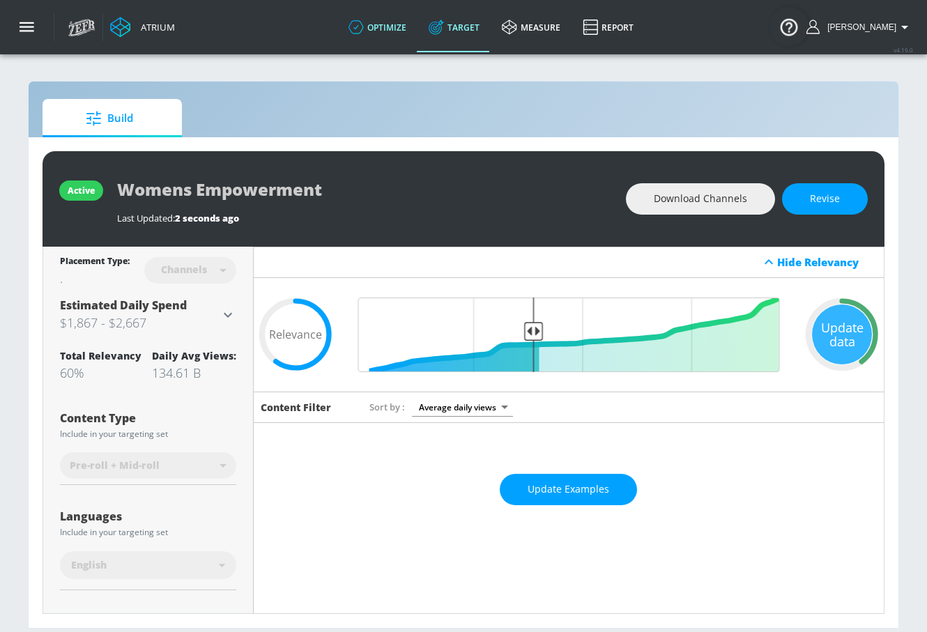
click at [417, 29] on link "optimize" at bounding box center [377, 27] width 80 height 50
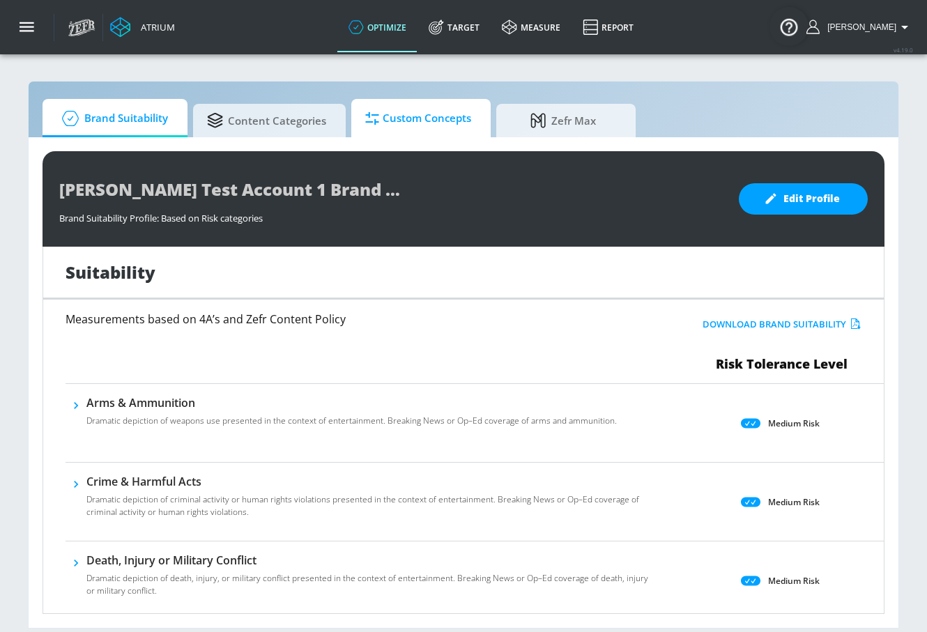
click at [384, 117] on span "Custom Concepts" at bounding box center [418, 118] width 106 height 33
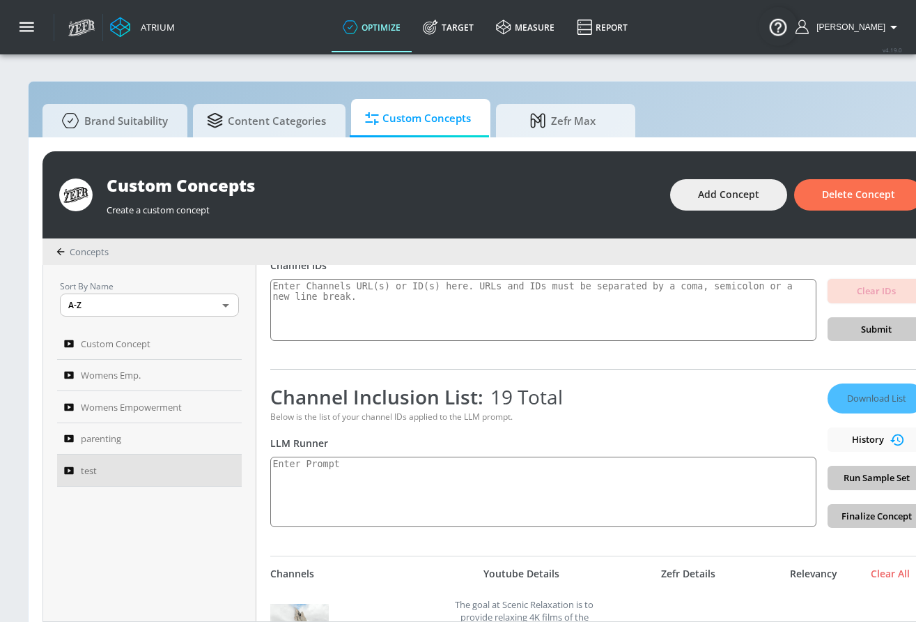
scroll to position [108, 0]
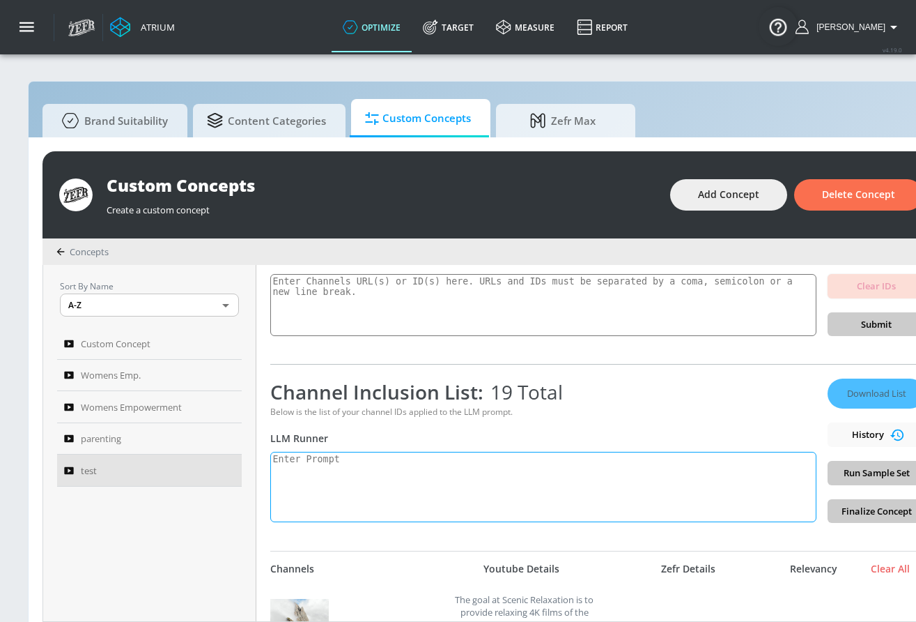
paste textarea "Women’s empowerment can be defined as the promotion of a [DEMOGRAPHIC_DATA]’s s…"
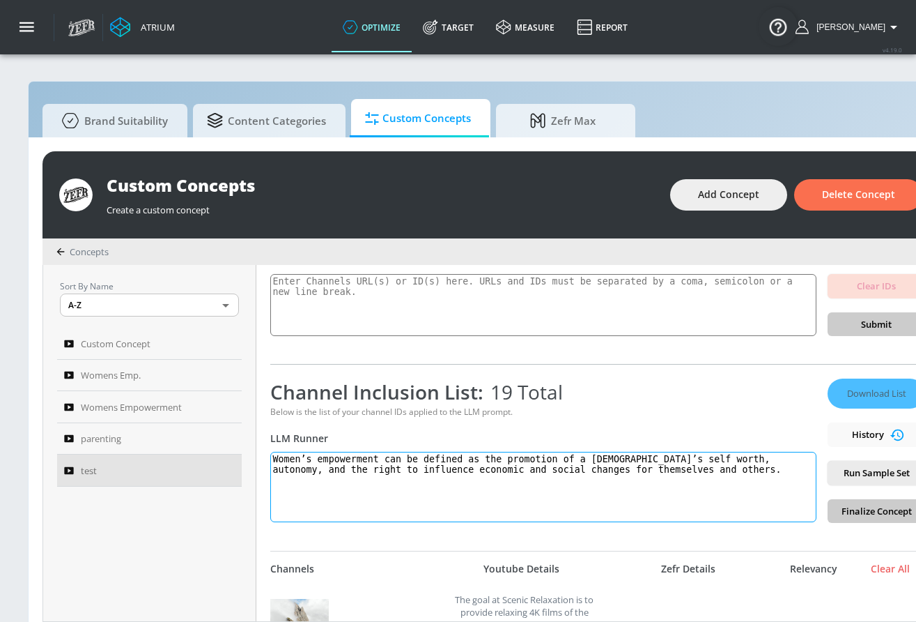
click at [272, 455] on textarea "Women’s empowerment can be defined as the promotion of a [DEMOGRAPHIC_DATA]’s s…" at bounding box center [543, 487] width 546 height 70
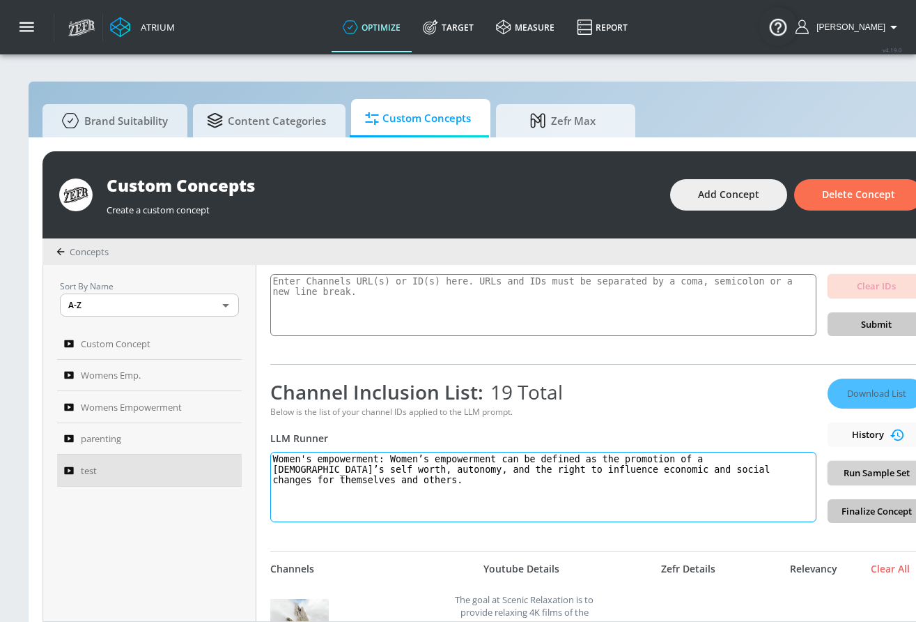
type textarea "Women's empowerment: Women’s empowerment can be defined as the promotion of a […"
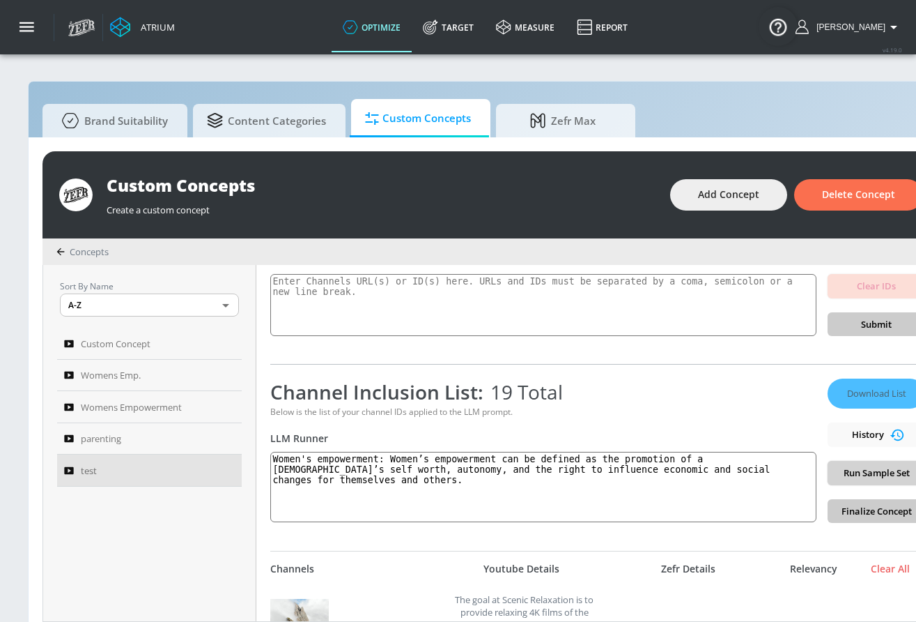
click at [747, 463] on button "Run Sample Set" at bounding box center [877, 473] width 98 height 24
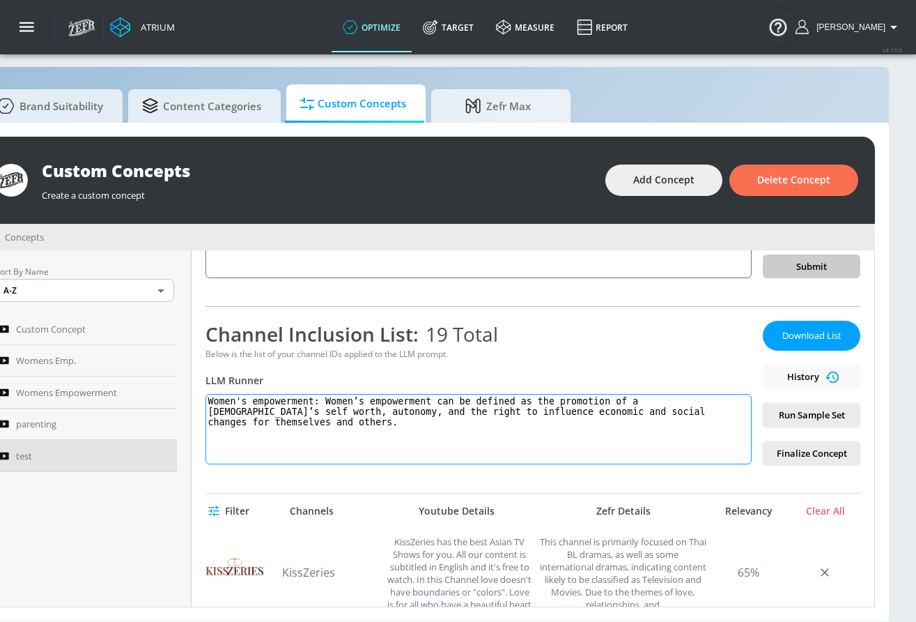
scroll to position [148, 0]
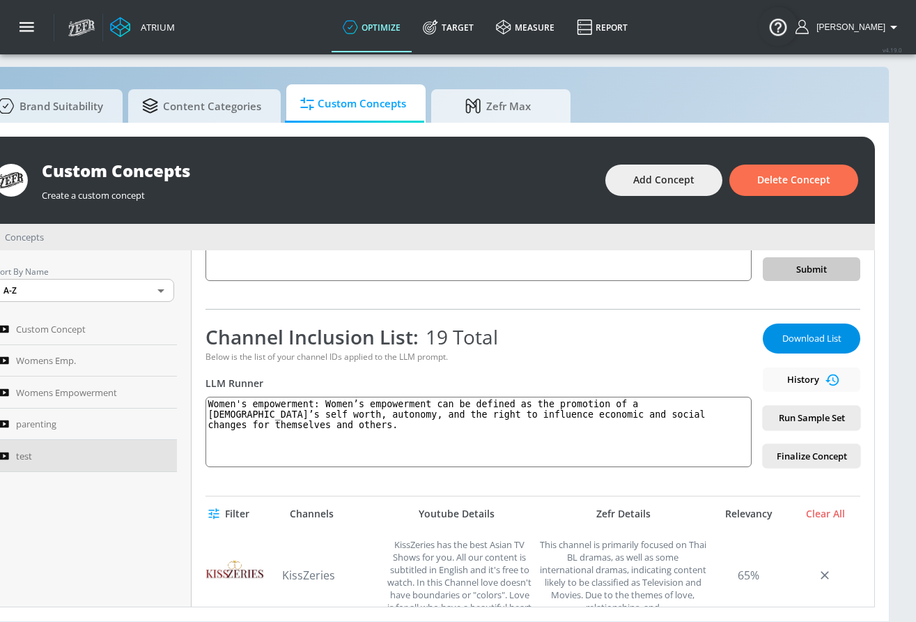
click at [747, 332] on span "Download List" at bounding box center [812, 338] width 70 height 16
